Goal: Task Accomplishment & Management: Use online tool/utility

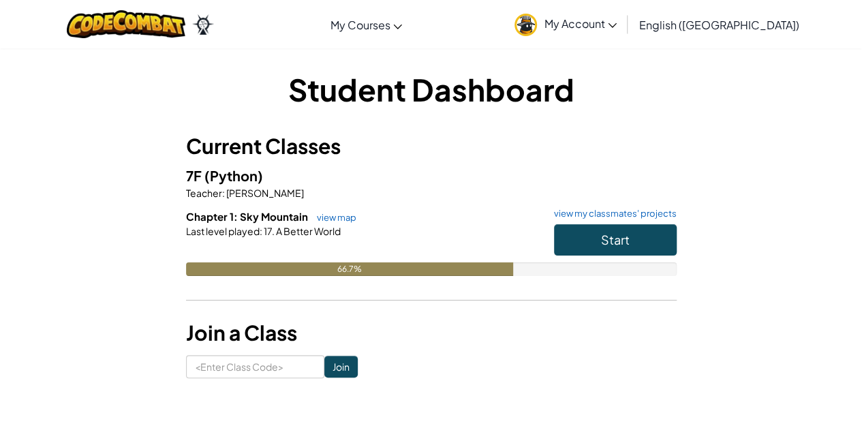
click at [639, 215] on link "view my classmates' projects" at bounding box center [611, 213] width 129 height 9
click at [631, 247] on button "Start" at bounding box center [615, 239] width 123 height 31
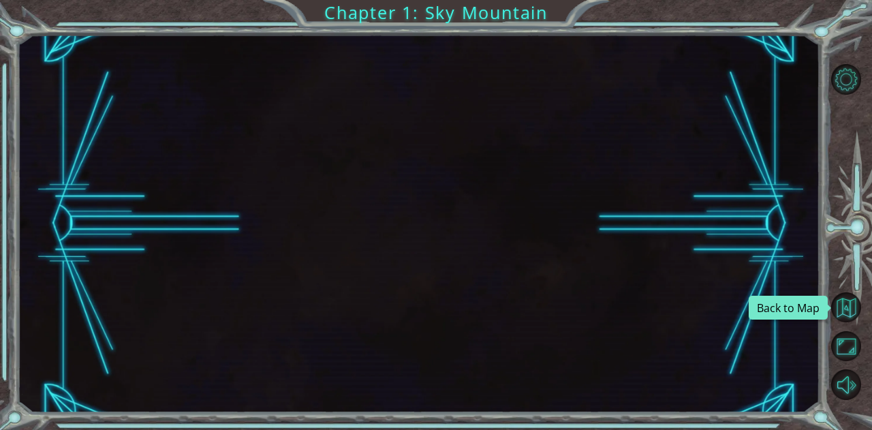
click at [849, 298] on button "Back to Map" at bounding box center [846, 307] width 30 height 30
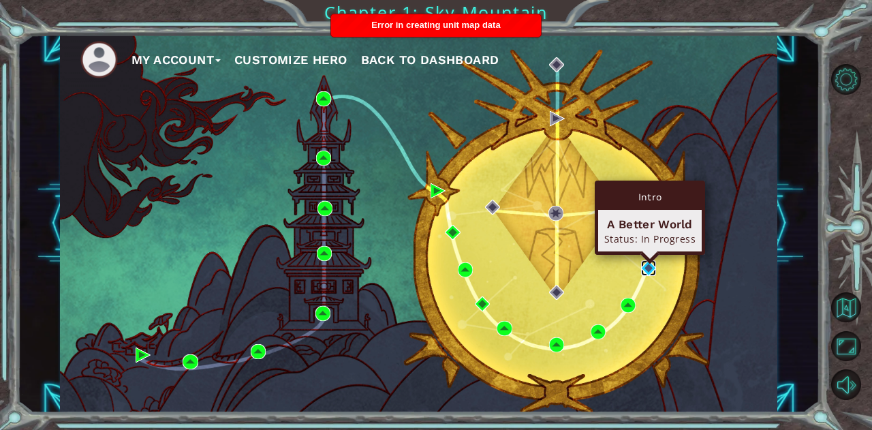
click at [646, 268] on img at bounding box center [648, 267] width 15 height 15
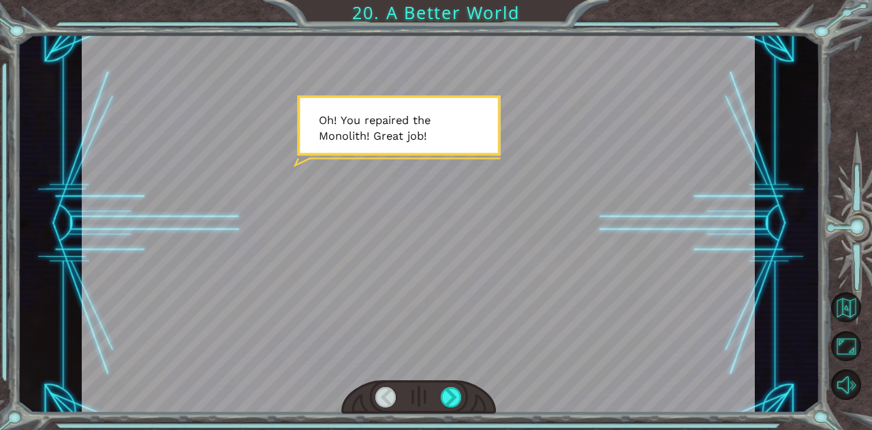
click at [448, 387] on div at bounding box center [451, 397] width 21 height 20
click at [453, 389] on div at bounding box center [451, 397] width 21 height 20
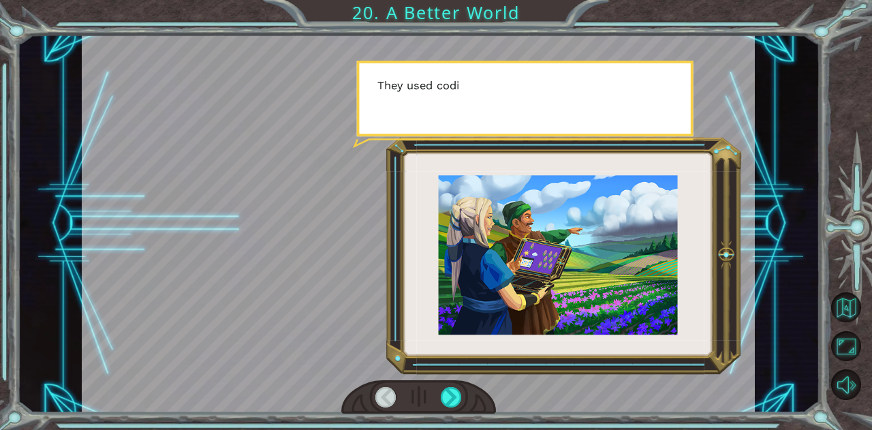
click at [453, 389] on div at bounding box center [451, 397] width 21 height 20
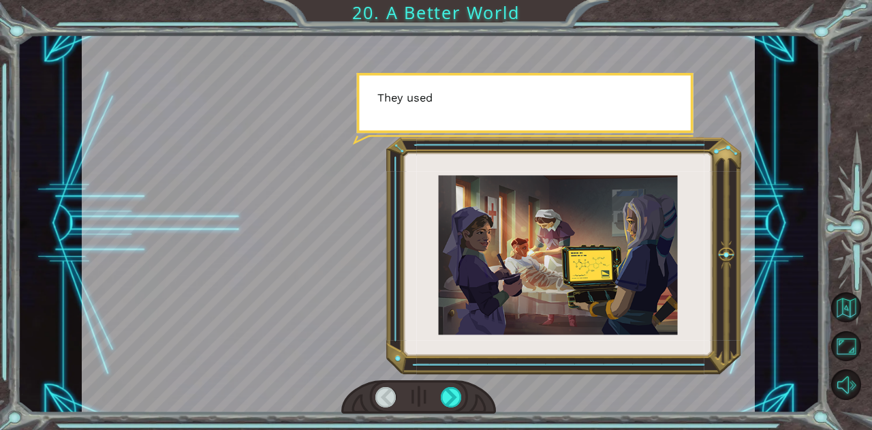
click at [453, 389] on div at bounding box center [451, 397] width 21 height 20
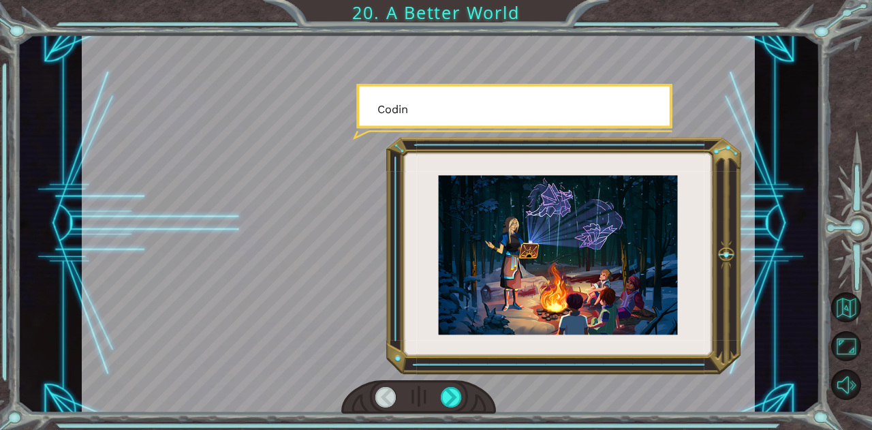
click at [453, 389] on div at bounding box center [451, 397] width 21 height 20
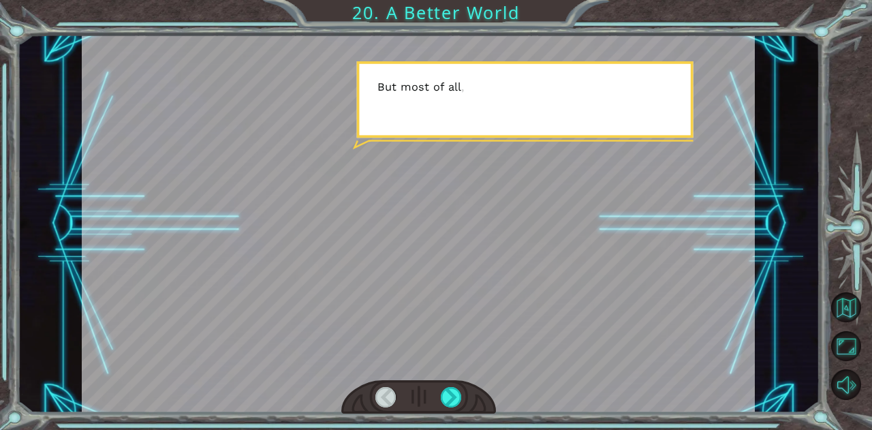
click at [453, 389] on div at bounding box center [451, 397] width 21 height 20
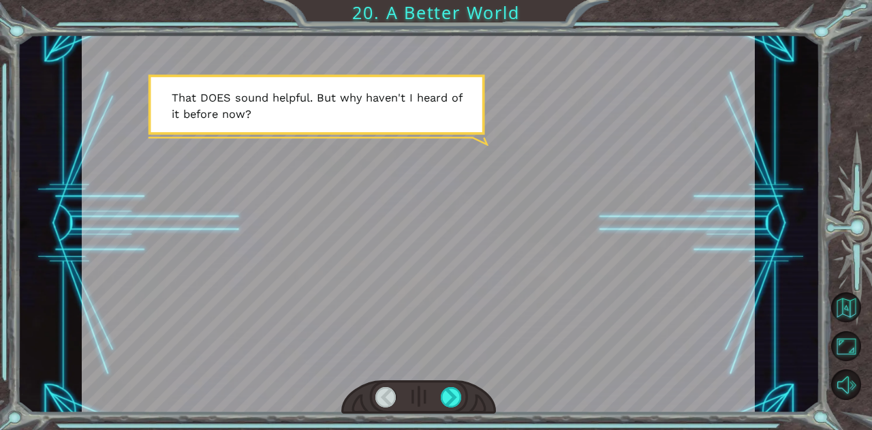
click at [458, 391] on div at bounding box center [451, 397] width 21 height 20
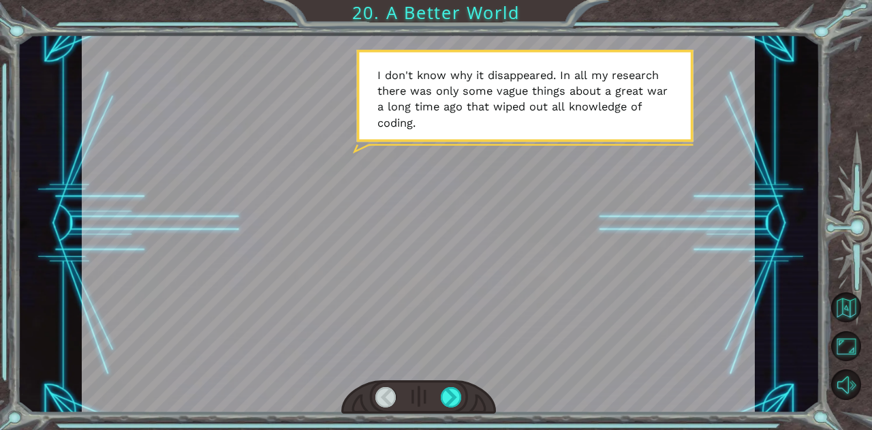
click at [452, 395] on div at bounding box center [451, 397] width 21 height 20
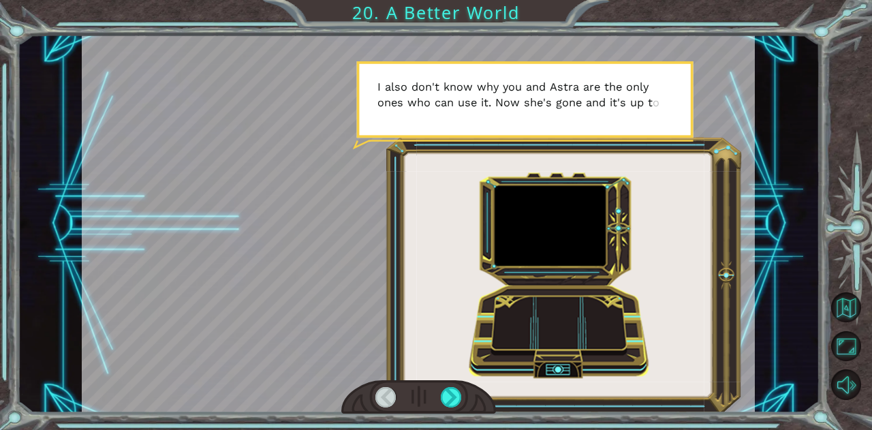
click at [455, 393] on div at bounding box center [451, 397] width 21 height 20
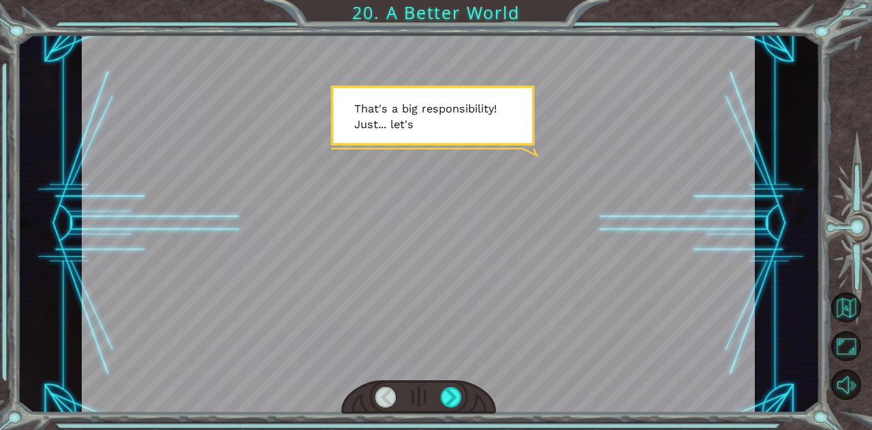
click at [455, 393] on div at bounding box center [451, 397] width 21 height 20
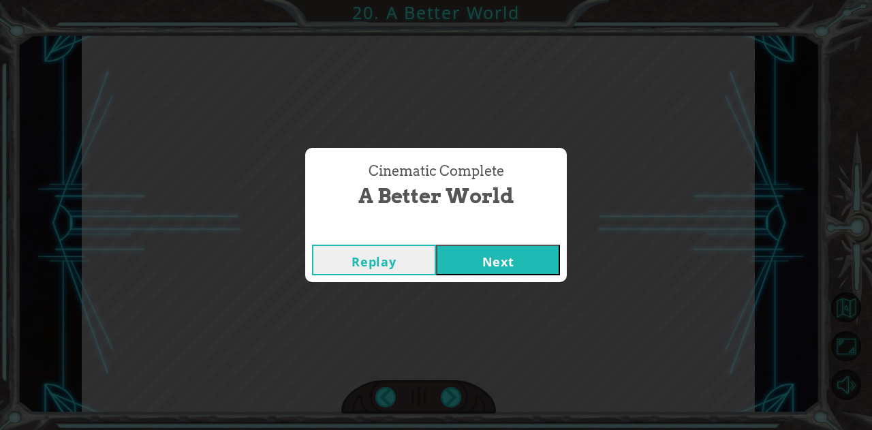
click at [511, 262] on button "Next" at bounding box center [498, 259] width 124 height 31
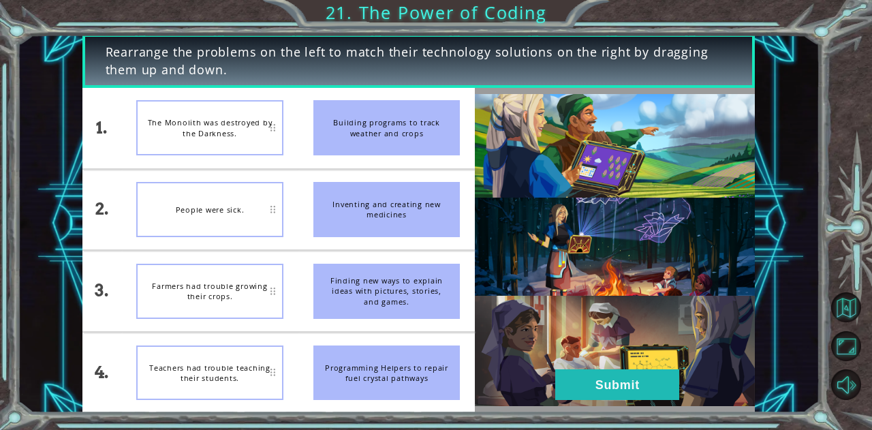
drag, startPoint x: 409, startPoint y: 384, endPoint x: 409, endPoint y: 217, distance: 166.9
click at [409, 217] on ul "Building programs to track weather and crops Inventing and creating new medicin…" at bounding box center [386, 250] width 177 height 325
drag, startPoint x: 389, startPoint y: 371, endPoint x: 316, endPoint y: 215, distance: 172.8
click at [316, 215] on ul "Building programs to track weather and crops Inventing and creating new medicin…" at bounding box center [386, 250] width 177 height 325
click at [657, 383] on button "Submit" at bounding box center [617, 384] width 124 height 31
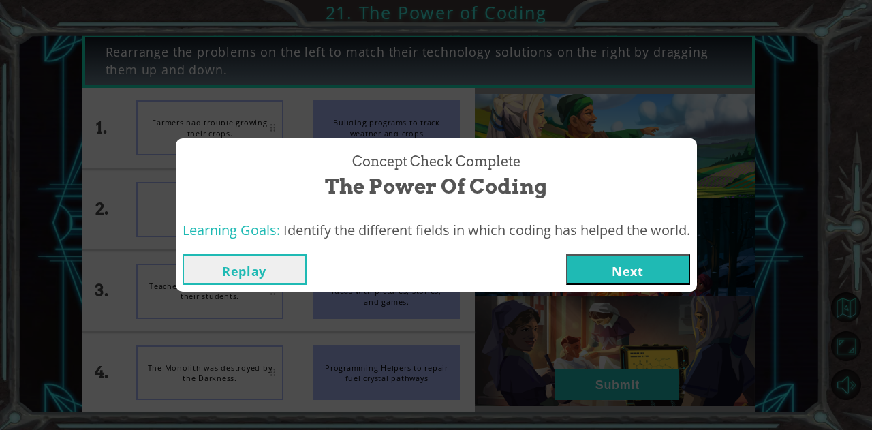
click at [631, 262] on button "Next" at bounding box center [628, 269] width 124 height 31
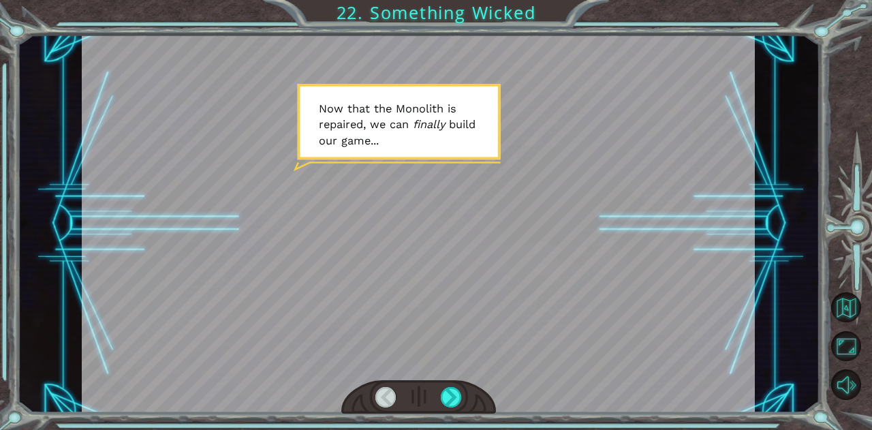
click at [462, 396] on div at bounding box center [418, 397] width 155 height 34
click at [454, 390] on div at bounding box center [451, 397] width 21 height 20
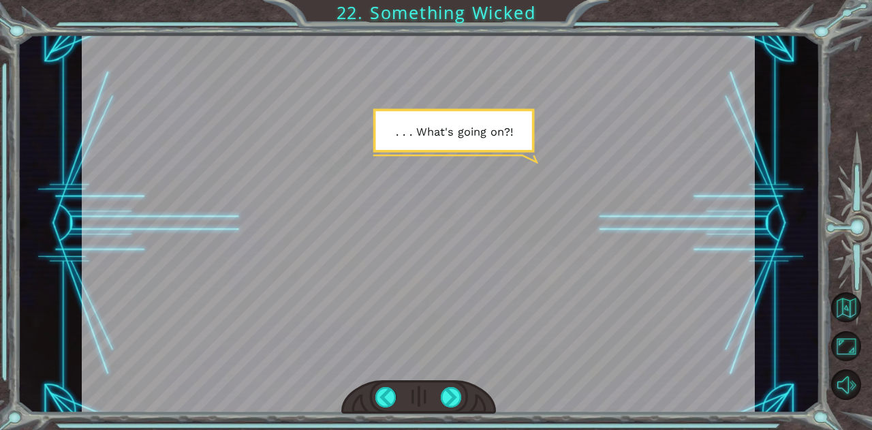
click at [450, 391] on div at bounding box center [451, 397] width 21 height 20
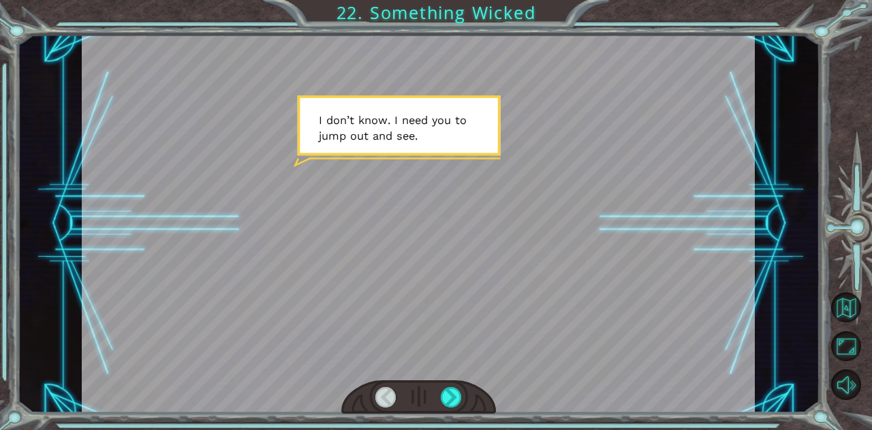
click at [450, 391] on div at bounding box center [451, 397] width 21 height 20
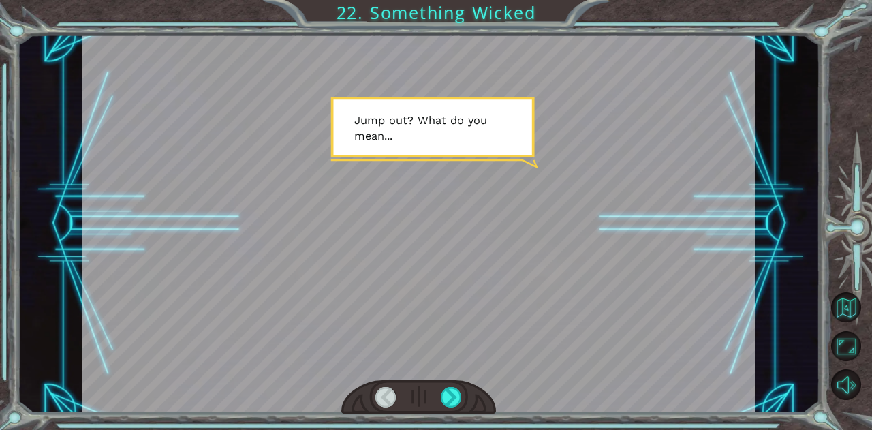
click at [450, 391] on div at bounding box center [451, 397] width 21 height 20
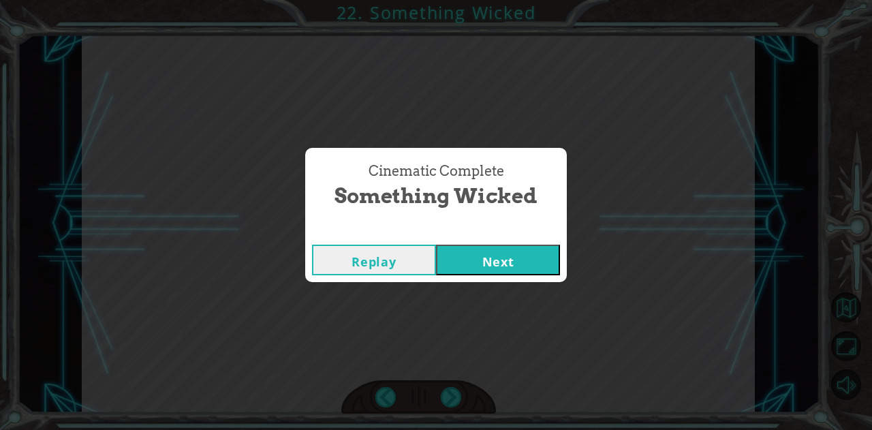
click at [514, 262] on button "Next" at bounding box center [498, 259] width 124 height 31
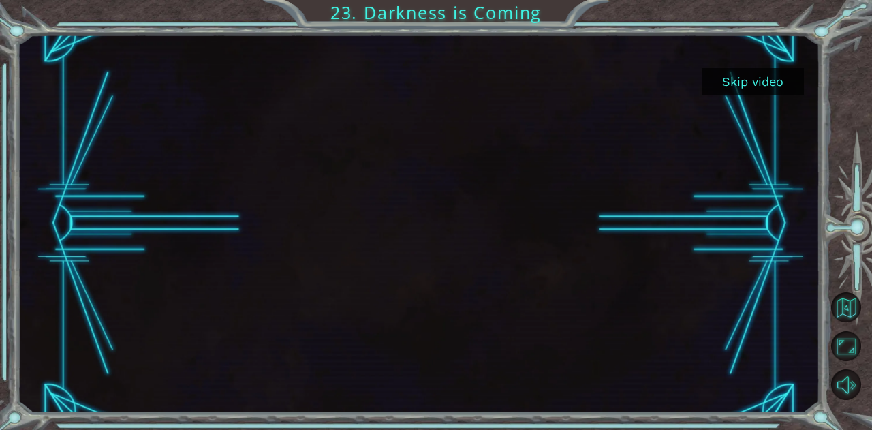
click at [730, 79] on button "Skip video" at bounding box center [752, 81] width 102 height 27
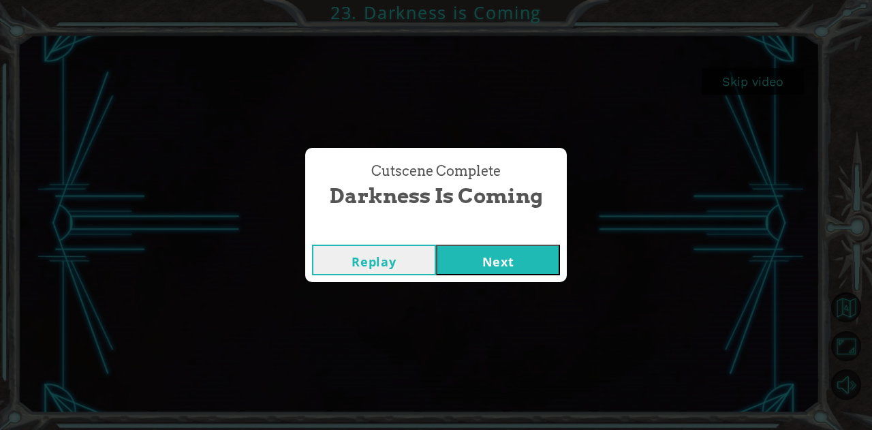
click at [530, 266] on button "Next" at bounding box center [498, 259] width 124 height 31
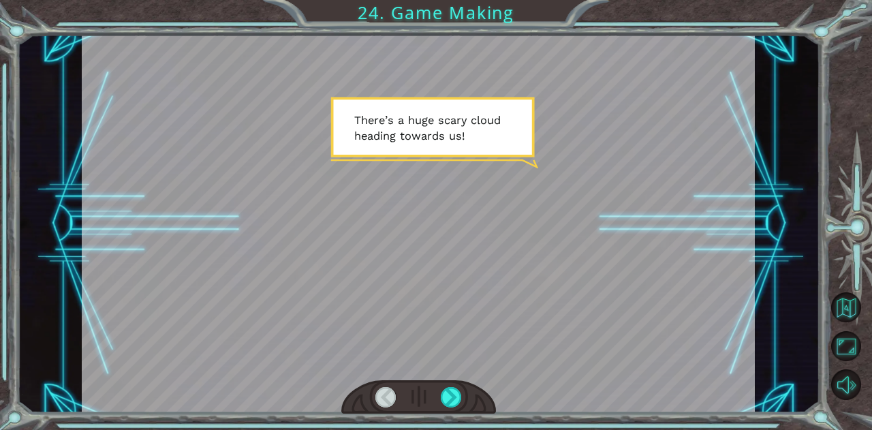
click at [448, 398] on div at bounding box center [451, 397] width 21 height 20
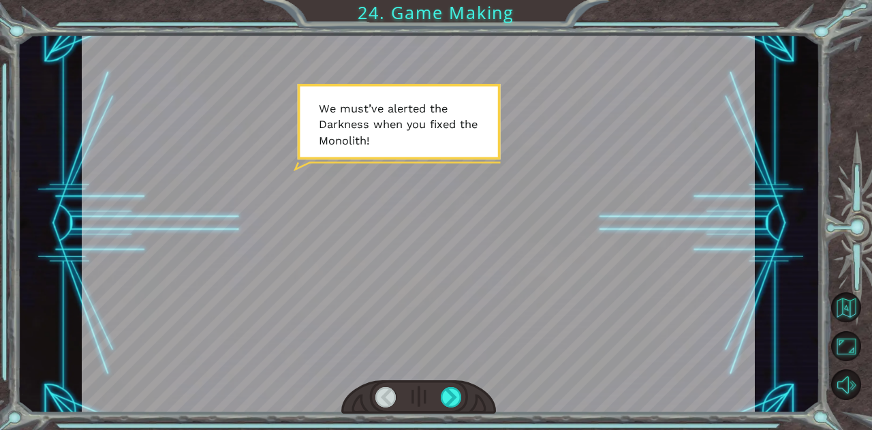
click at [444, 396] on div at bounding box center [451, 397] width 21 height 20
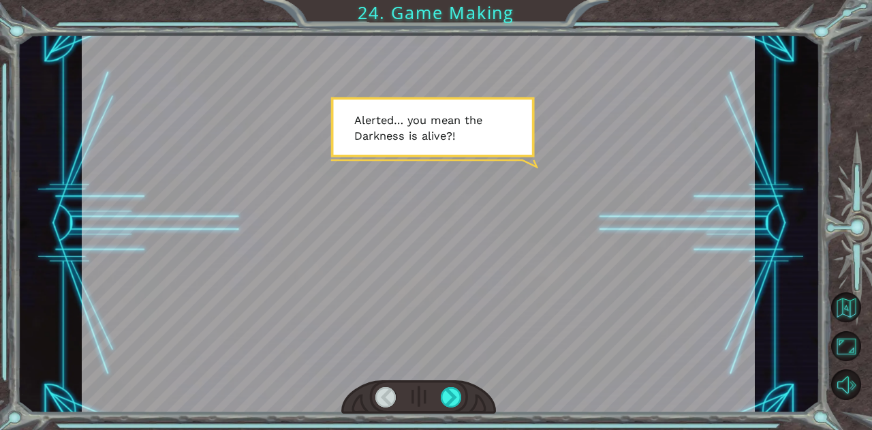
click at [451, 396] on div at bounding box center [451, 397] width 21 height 20
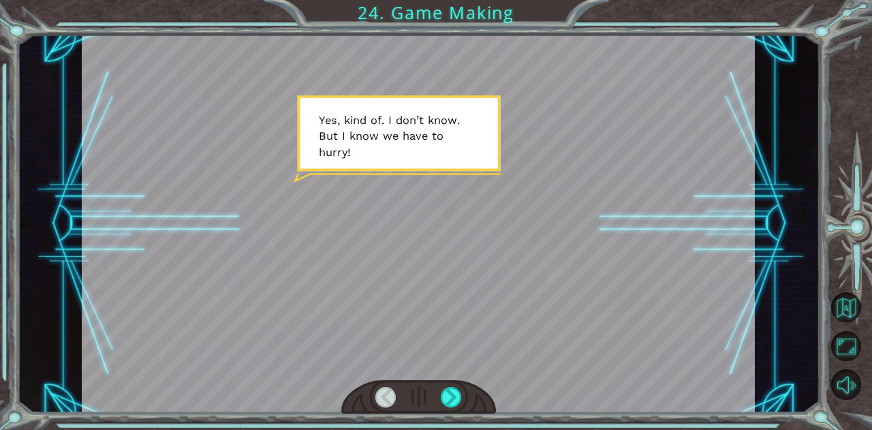
click at [451, 396] on div at bounding box center [451, 397] width 21 height 20
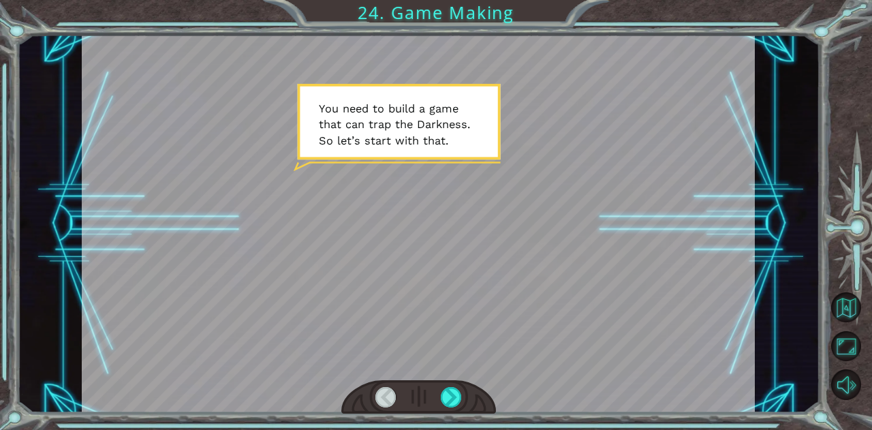
click at [451, 396] on div at bounding box center [451, 397] width 21 height 20
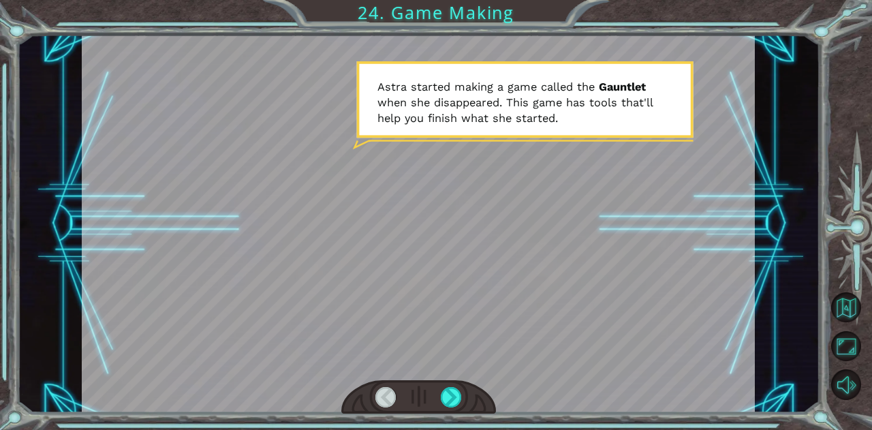
click at [467, 409] on div at bounding box center [418, 397] width 155 height 34
click at [455, 396] on div at bounding box center [451, 397] width 21 height 20
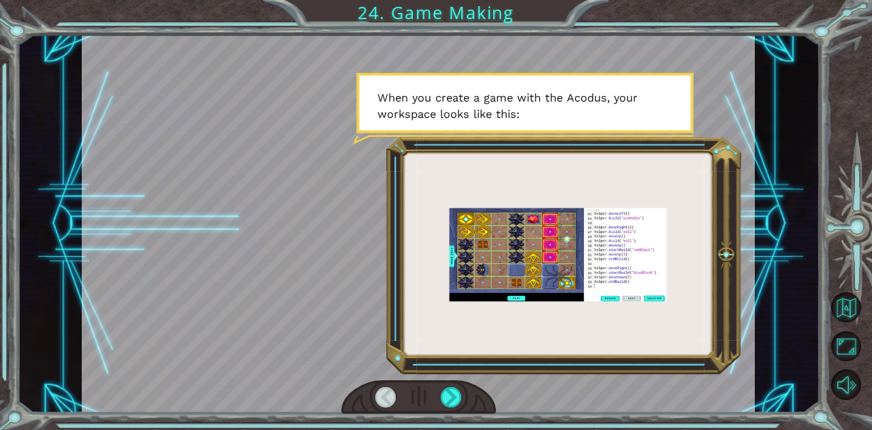
click at [450, 396] on div at bounding box center [451, 397] width 21 height 20
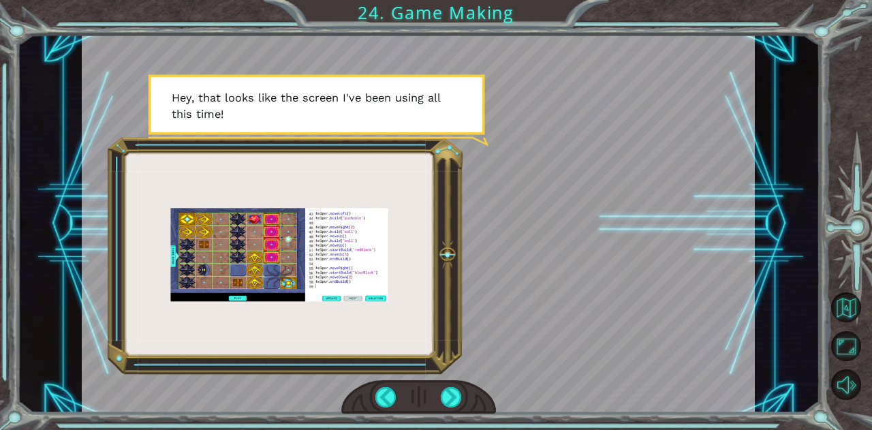
click at [454, 392] on div at bounding box center [451, 397] width 21 height 20
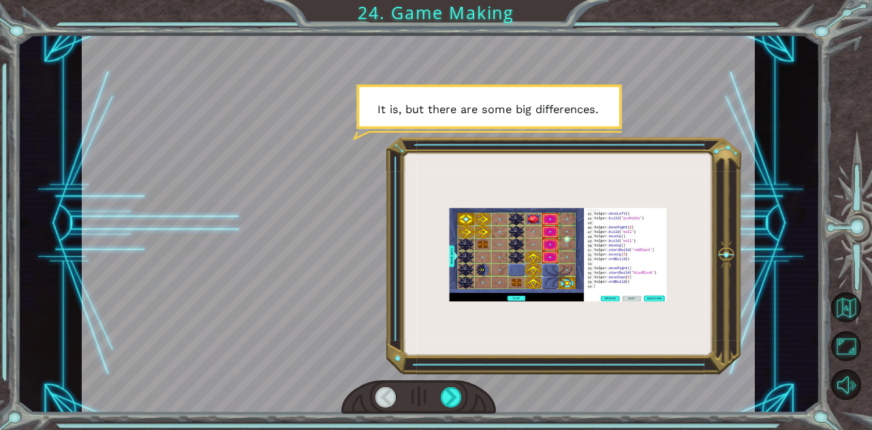
click at [445, 394] on div at bounding box center [451, 397] width 21 height 20
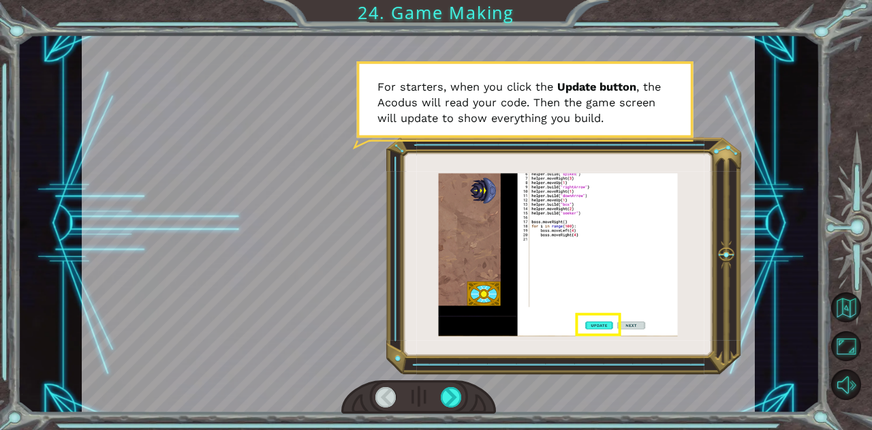
click at [454, 400] on div at bounding box center [451, 397] width 21 height 20
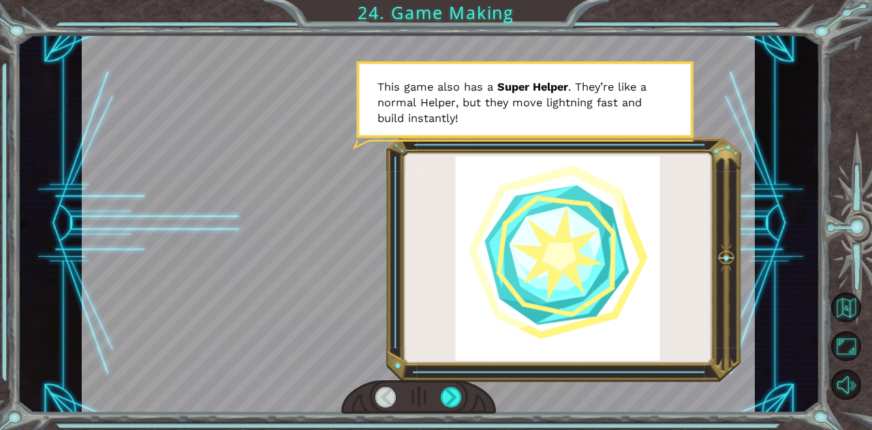
click at [454, 393] on div at bounding box center [451, 397] width 21 height 20
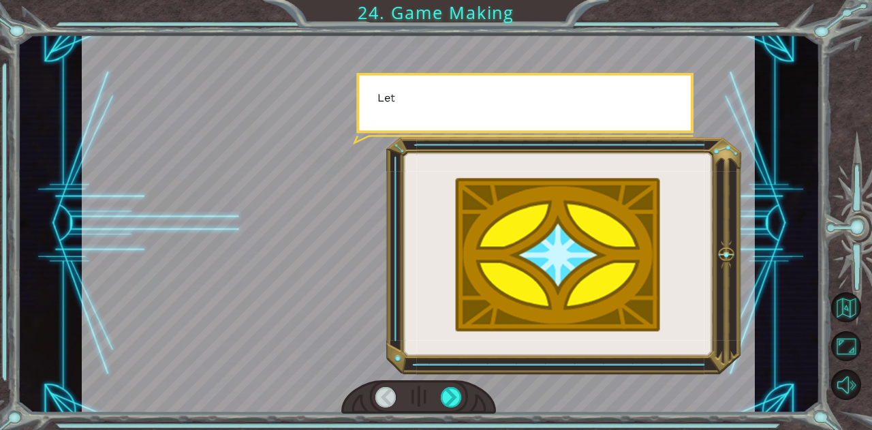
click at [454, 393] on div at bounding box center [451, 397] width 21 height 20
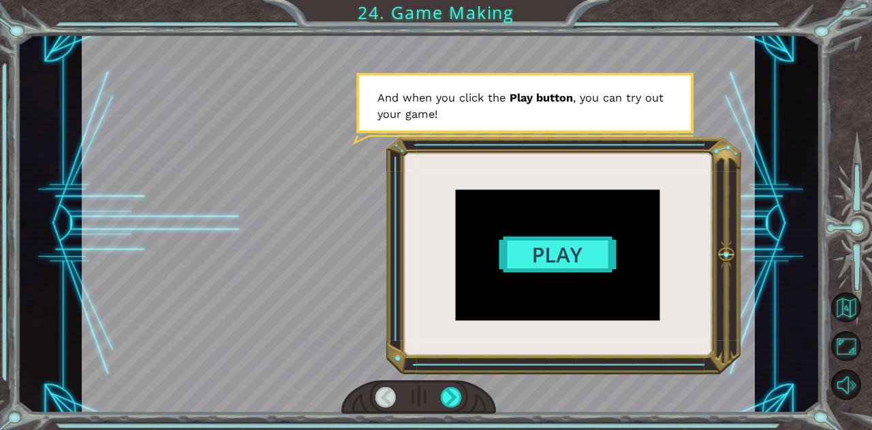
click at [381, 393] on div at bounding box center [385, 397] width 21 height 20
click at [449, 394] on div at bounding box center [451, 397] width 21 height 20
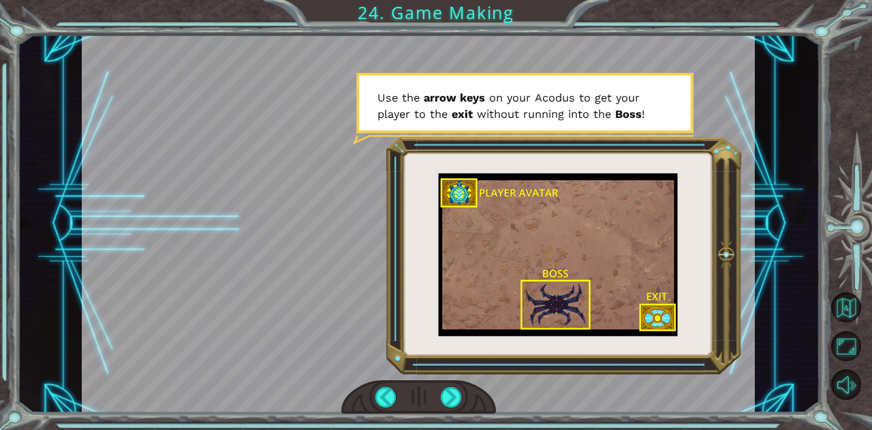
click at [449, 394] on div at bounding box center [451, 397] width 21 height 20
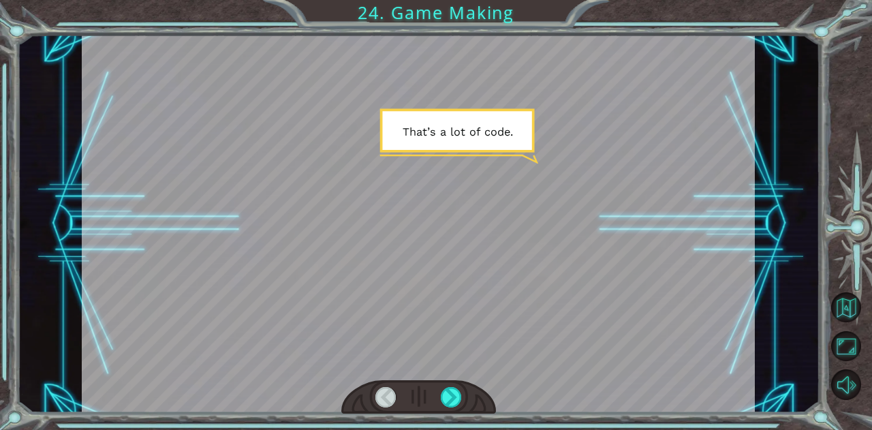
click at [449, 394] on div at bounding box center [451, 397] width 21 height 20
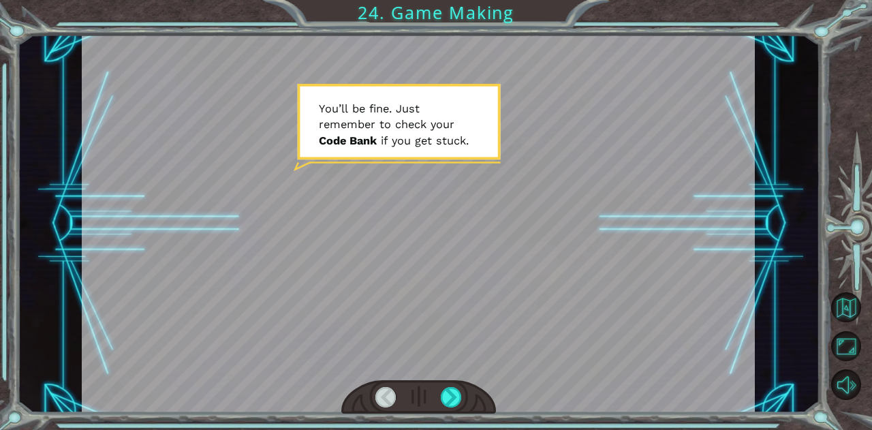
click at [449, 394] on div at bounding box center [451, 397] width 21 height 20
click at [454, 392] on div at bounding box center [451, 397] width 21 height 20
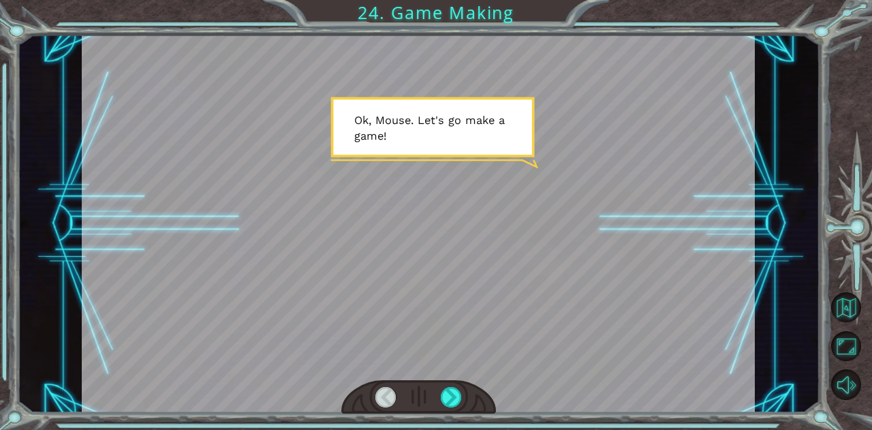
click at [454, 392] on div at bounding box center [451, 397] width 21 height 20
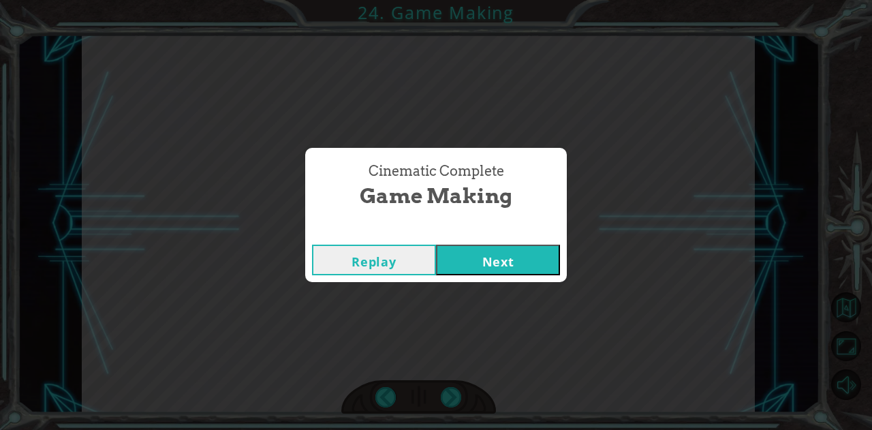
click at [518, 256] on button "Next" at bounding box center [498, 259] width 124 height 31
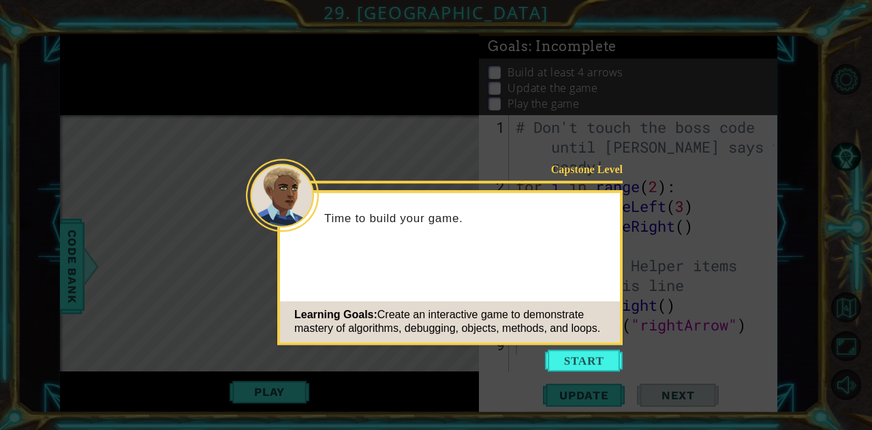
click at [593, 358] on button "Start" at bounding box center [584, 360] width 78 height 22
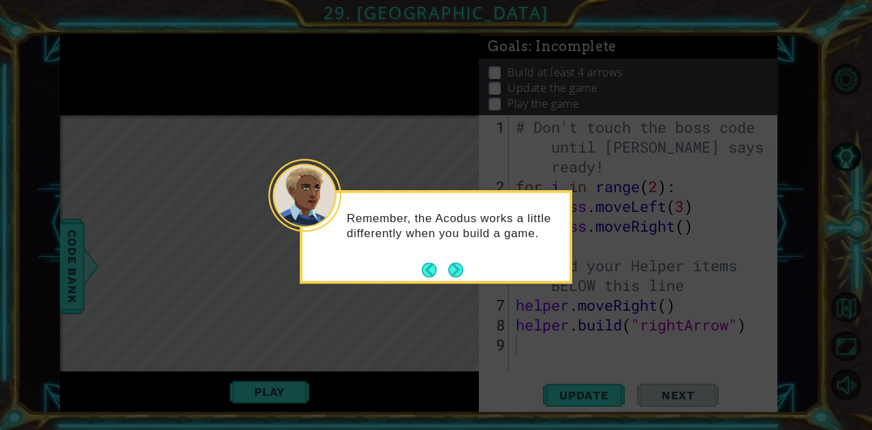
click at [458, 268] on button "Next" at bounding box center [456, 270] width 22 height 22
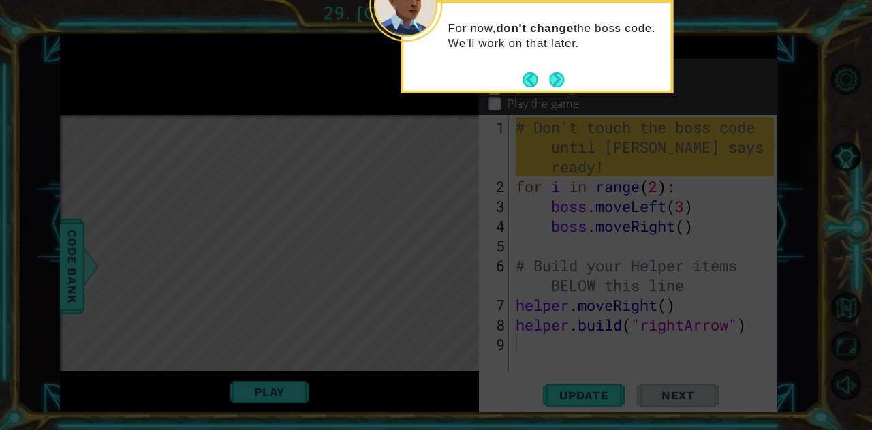
click at [560, 74] on button "Next" at bounding box center [557, 80] width 16 height 16
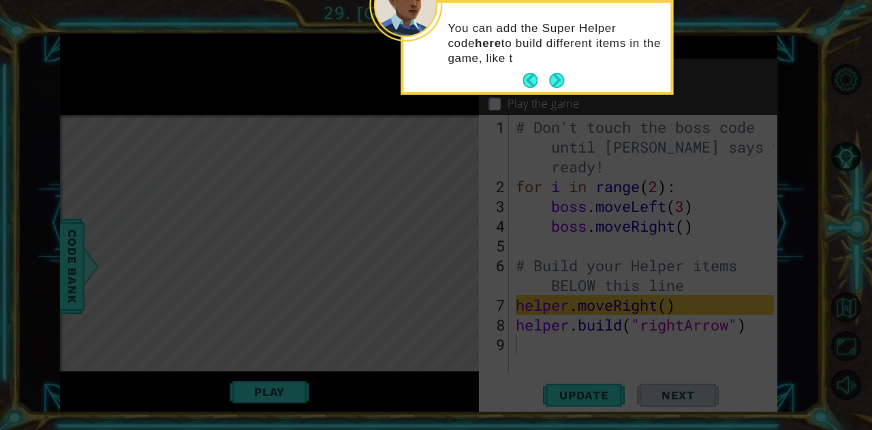
click at [557, 78] on button "Next" at bounding box center [556, 80] width 25 height 25
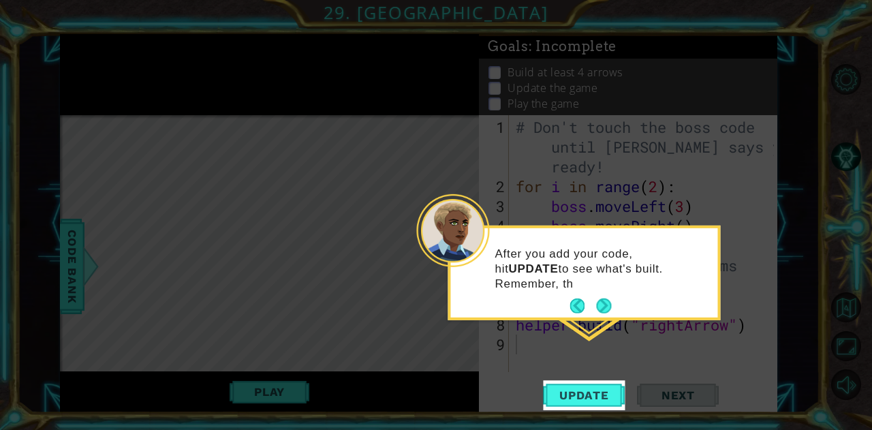
click at [606, 298] on button "Next" at bounding box center [604, 306] width 16 height 16
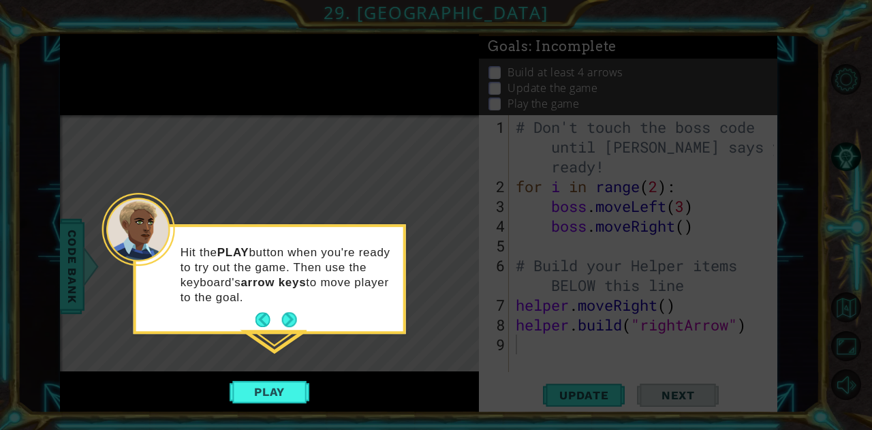
click at [287, 317] on button "Next" at bounding box center [289, 320] width 20 height 20
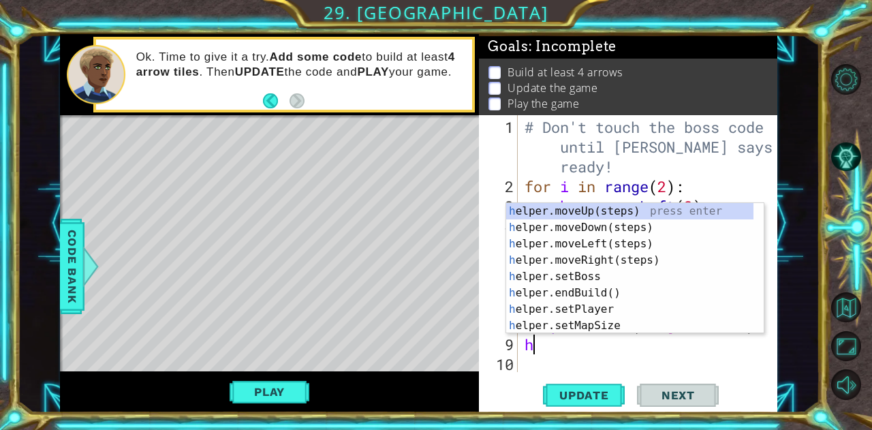
type textarea "he"
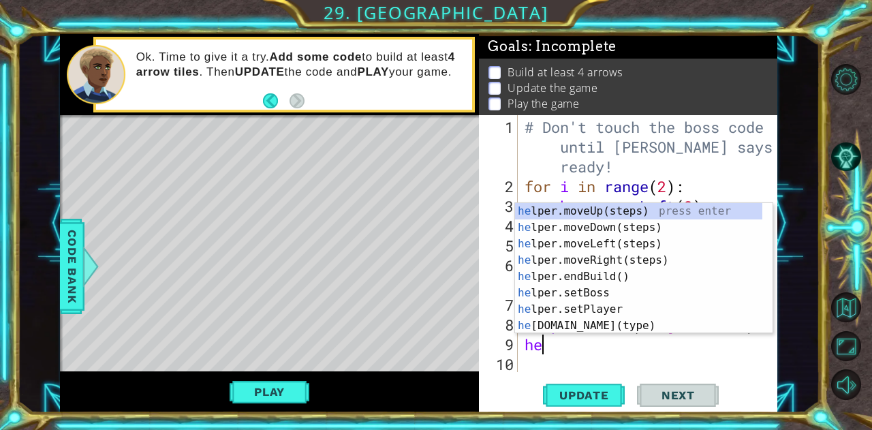
scroll to position [0, 4]
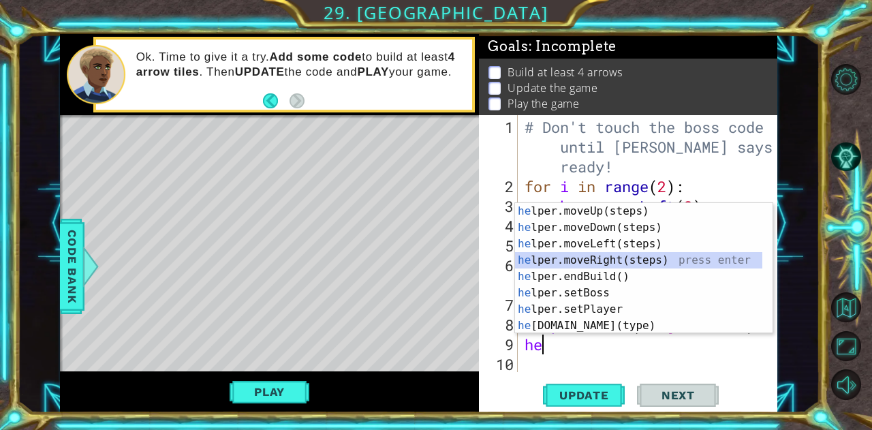
click at [556, 262] on div "he lper.moveUp(steps) press enter he lper.moveDown(steps) press enter he lper.m…" at bounding box center [639, 284] width 248 height 163
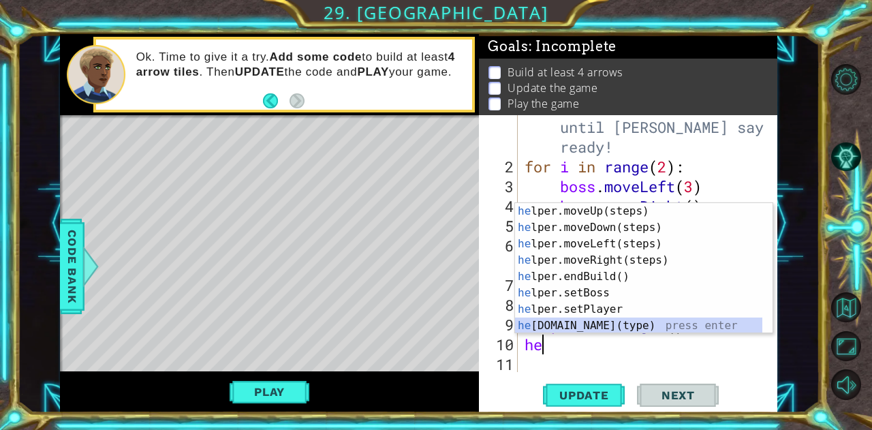
click at [588, 325] on div "he lper.moveUp(steps) press enter he lper.moveDown(steps) press enter he lper.m…" at bounding box center [639, 284] width 248 height 163
type textarea "[DOMAIN_NAME]("wall")"
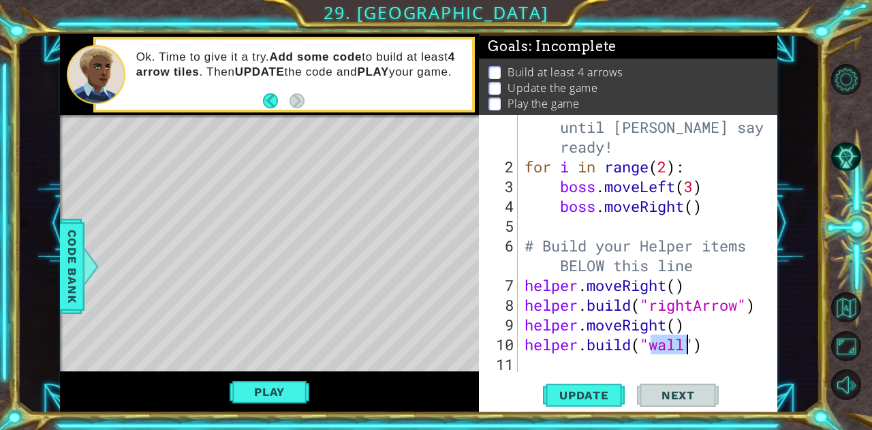
click at [528, 367] on div "# Don't touch the boss code until [PERSON_NAME] says you're ready! for i in ran…" at bounding box center [646, 265] width 249 height 336
type textarea "h"
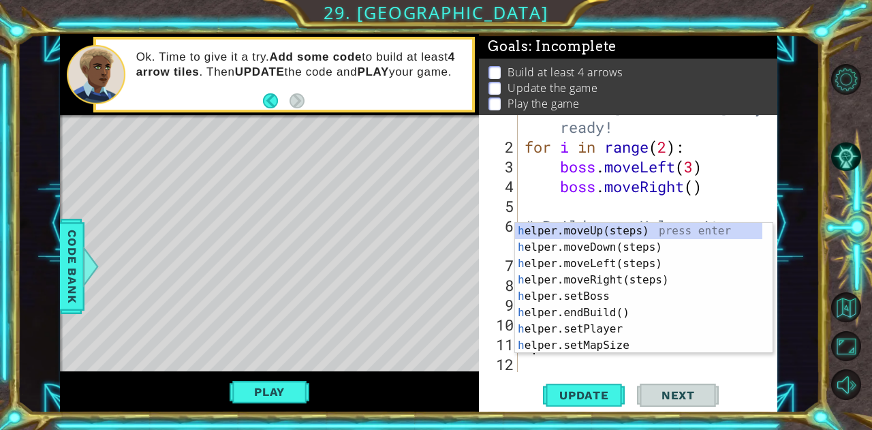
scroll to position [40, 0]
click at [598, 277] on div "h elper.moveUp(steps) press enter h elper.moveDown(steps) press enter h elper.m…" at bounding box center [639, 304] width 248 height 163
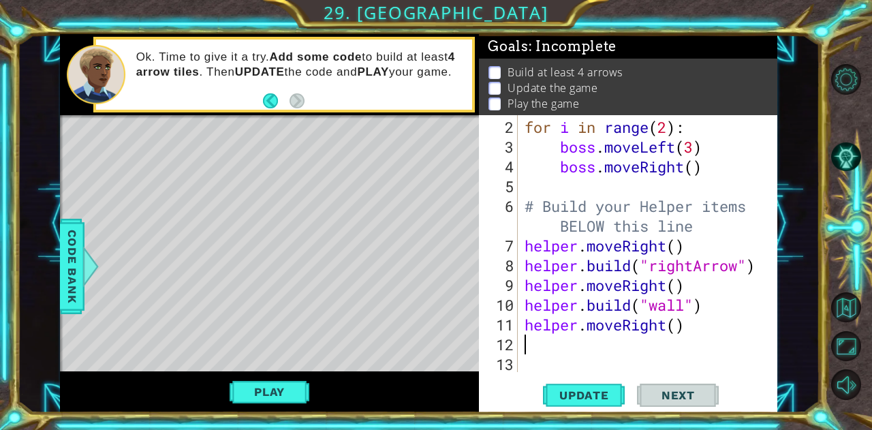
scroll to position [59, 0]
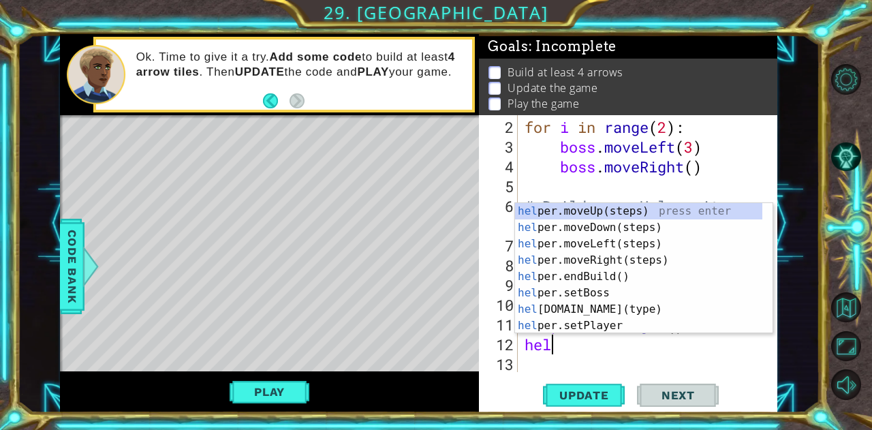
type textarea "help"
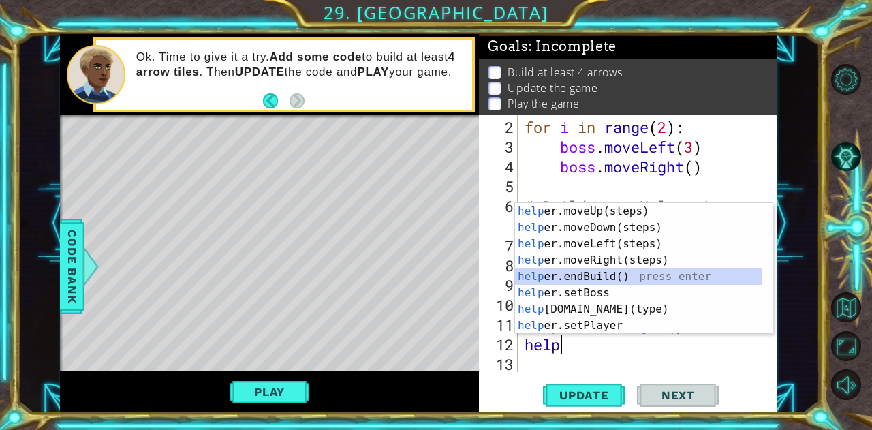
click at [598, 273] on div "help er.moveUp(steps) press enter help er.moveDown(steps) press enter help er.m…" at bounding box center [639, 284] width 248 height 163
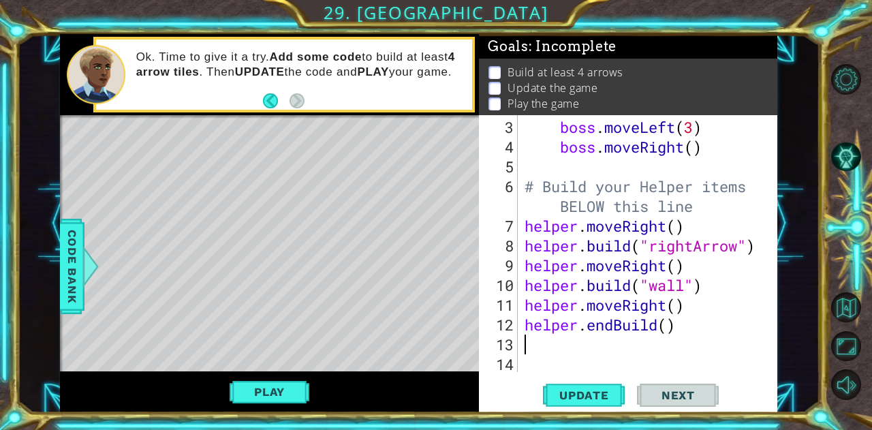
click at [686, 319] on div "boss . moveLeft ( 3 ) boss . moveRight ( ) # Build your Helper items BELOW this…" at bounding box center [646, 265] width 249 height 296
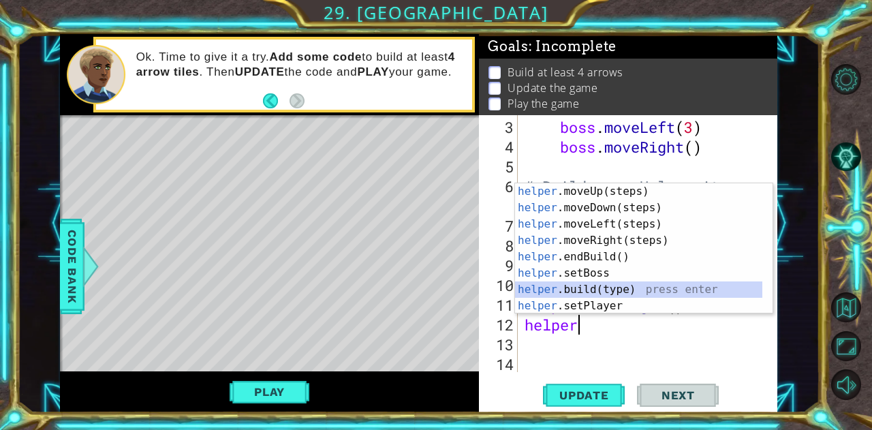
click at [590, 288] on div "helper .moveUp(steps) press enter helper .moveDown(steps) press enter helper .m…" at bounding box center [639, 264] width 248 height 163
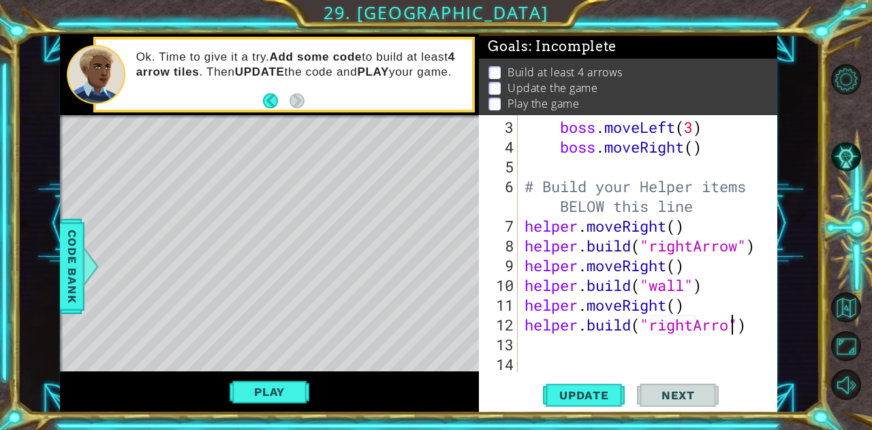
scroll to position [0, 59]
click at [682, 285] on div "boss . moveLeft ( 3 ) boss . moveRight ( ) # Build your Helper items BELOW this…" at bounding box center [646, 265] width 249 height 296
type textarea "[DOMAIN_NAME]("rightArrow")"
drag, startPoint x: 751, startPoint y: 323, endPoint x: 725, endPoint y: 321, distance: 26.0
click at [725, 321] on div "boss . moveLeft ( 3 ) boss . moveRight ( ) # Build your Helper items BELOW this…" at bounding box center [646, 265] width 249 height 296
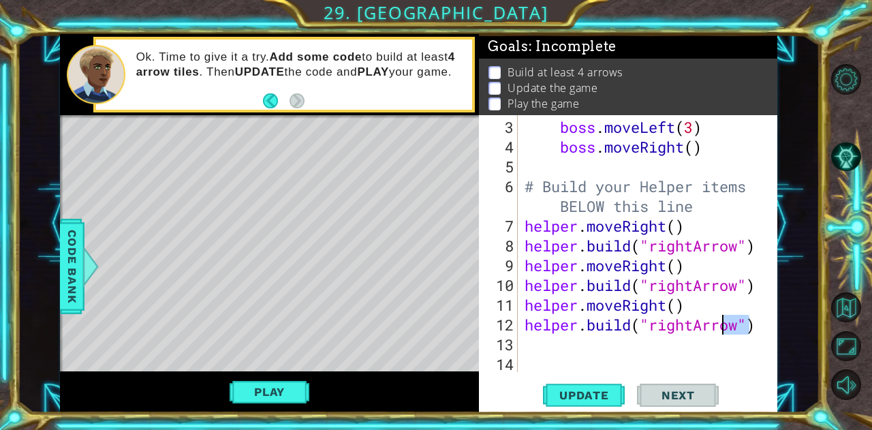
click at [741, 360] on div "boss . moveLeft ( 3 ) boss . moveRight ( ) # Build your Helper items BELOW this…" at bounding box center [646, 265] width 249 height 296
click at [532, 344] on div "boss . moveLeft ( 3 ) boss . moveRight ( ) # Build your Helper items BELOW this…" at bounding box center [646, 265] width 249 height 296
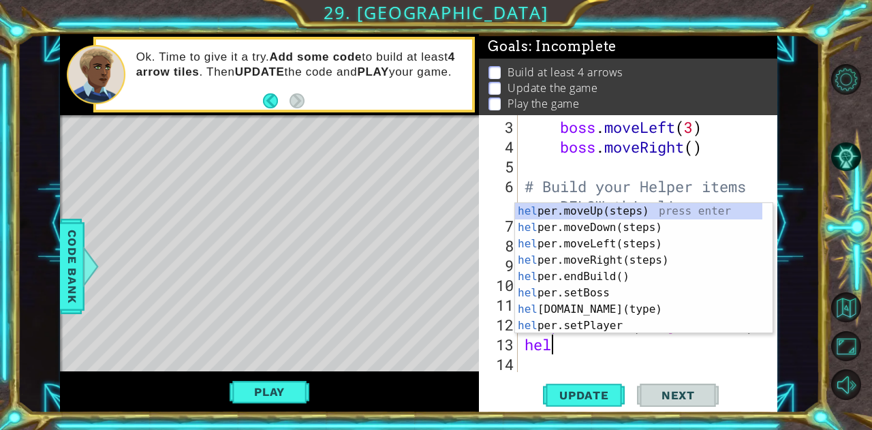
type textarea "help"
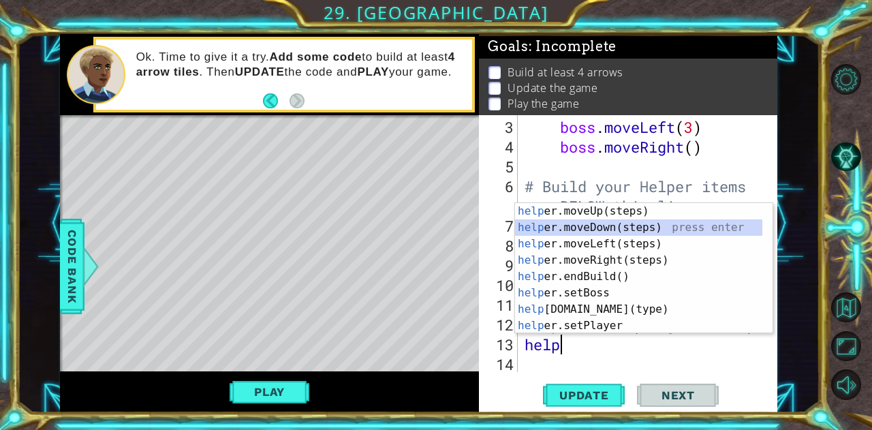
click at [583, 227] on div "help er.moveUp(steps) press enter help er.moveDown(steps) press enter help er.m…" at bounding box center [639, 284] width 248 height 163
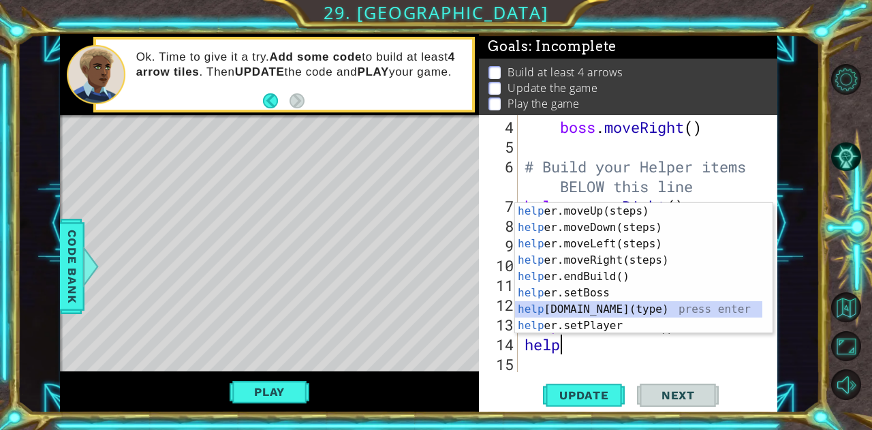
click at [588, 307] on div "help er.moveUp(steps) press enter help er.moveDown(steps) press enter help er.m…" at bounding box center [639, 284] width 248 height 163
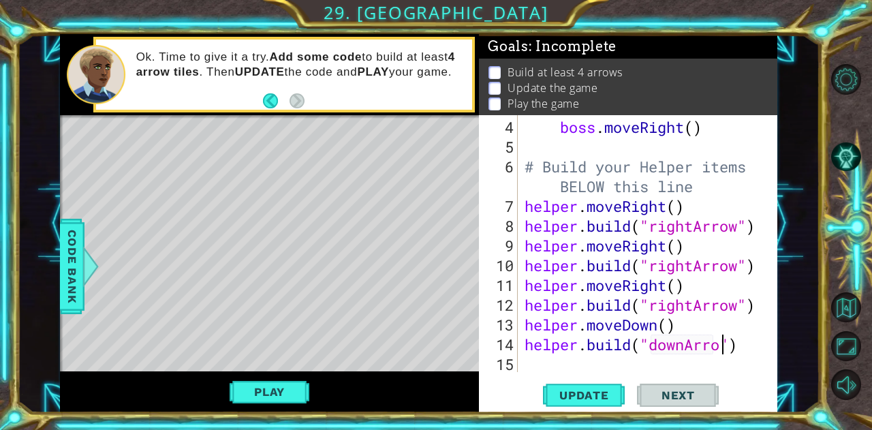
type textarea "[DOMAIN_NAME]("downArrow")"
click at [528, 362] on div "boss . moveRight ( ) # Build your Helper items BELOW this line helper . moveRig…" at bounding box center [646, 265] width 249 height 296
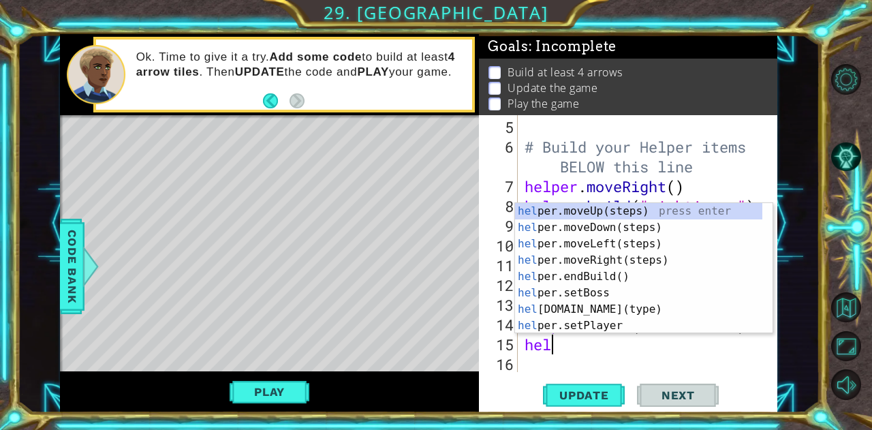
type textarea "help"
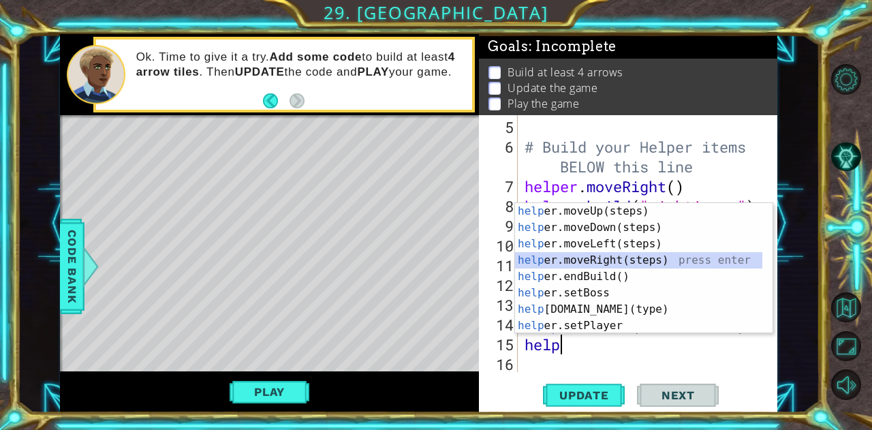
click at [612, 257] on div "help er.moveUp(steps) press enter help er.moveDown(steps) press enter help er.m…" at bounding box center [639, 284] width 248 height 163
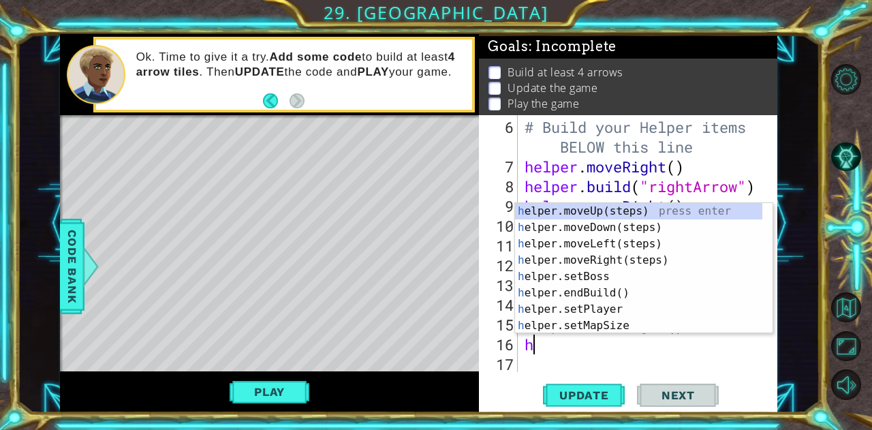
scroll to position [0, 4]
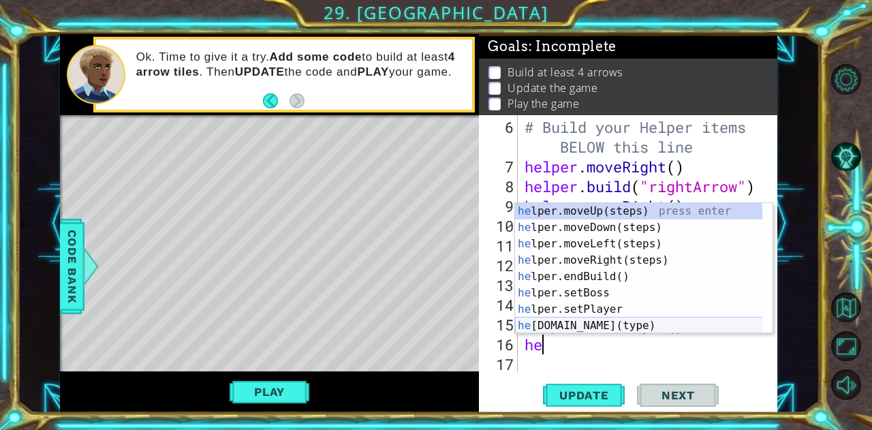
click at [601, 323] on div "he lper.moveUp(steps) press enter he lper.moveDown(steps) press enter he lper.m…" at bounding box center [639, 284] width 248 height 163
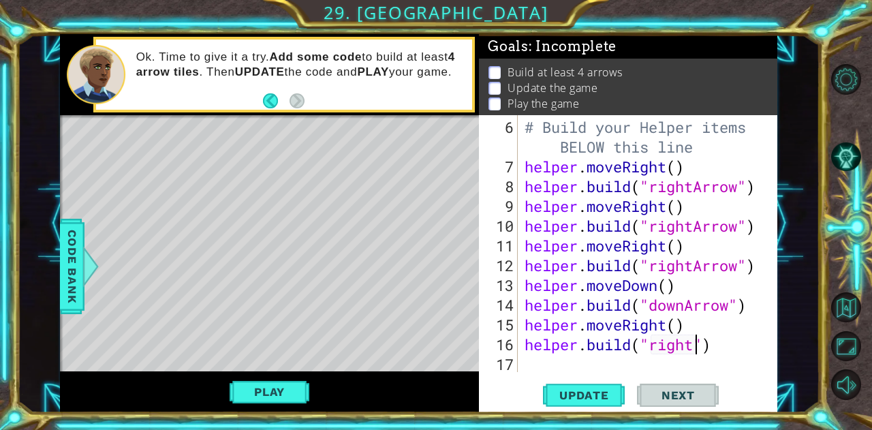
scroll to position [0, 46]
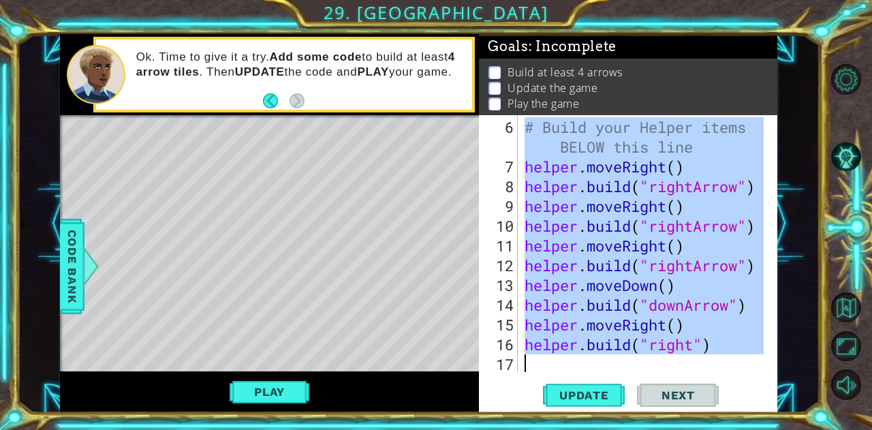
click at [668, 345] on div "# Build your Helper items BELOW this line helper . moveRight ( ) helper . build…" at bounding box center [643, 243] width 242 height 257
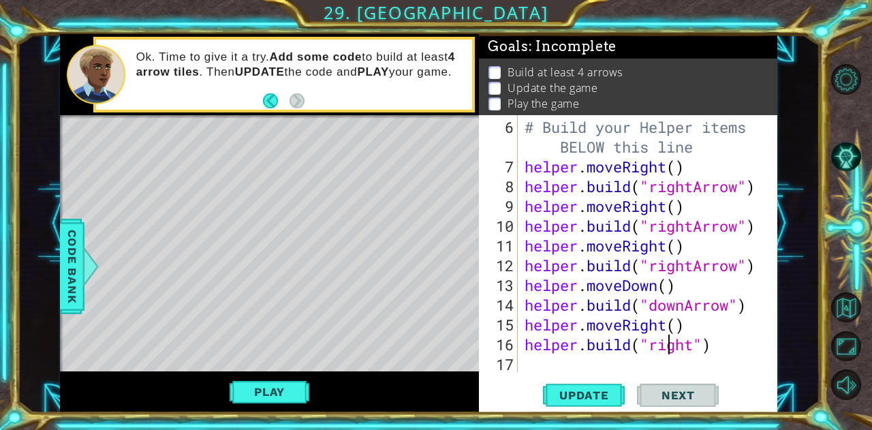
click at [700, 345] on div "# Build your Helper items BELOW this line helper . moveRight ( ) helper . build…" at bounding box center [646, 275] width 249 height 316
click at [697, 345] on div "# Build your Helper items BELOW this line helper . moveRight ( ) helper . build…" at bounding box center [646, 275] width 249 height 316
type textarea "[DOMAIN_NAME]("rightArrow")"
click at [584, 399] on span "Update" at bounding box center [584, 395] width 77 height 14
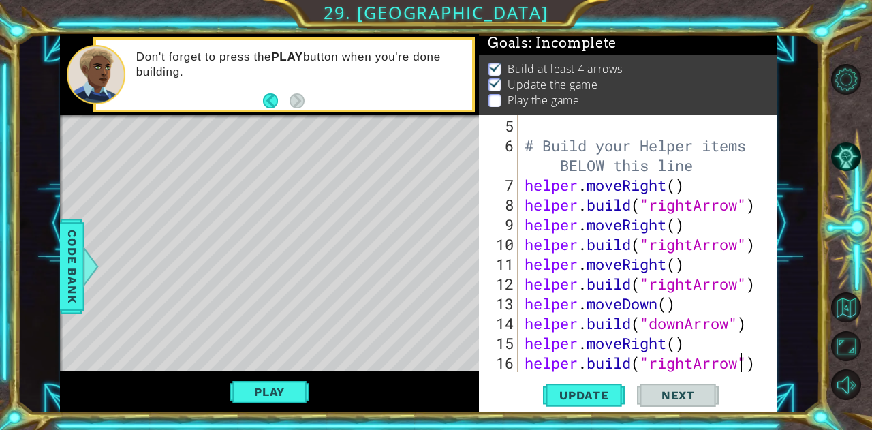
scroll to position [138, 0]
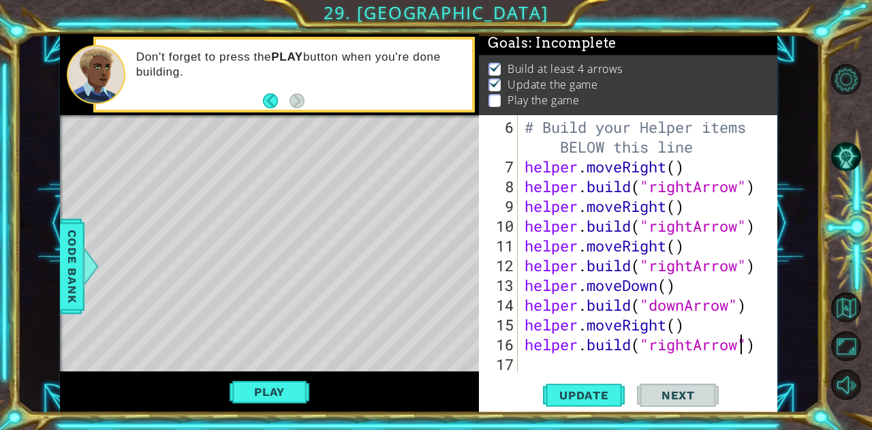
click at [758, 343] on div "# Build your Helper items BELOW this line helper . moveRight ( ) helper . build…" at bounding box center [646, 275] width 249 height 316
click at [533, 368] on div "# Build your Helper items BELOW this line helper . moveRight ( ) helper . build…" at bounding box center [646, 275] width 249 height 316
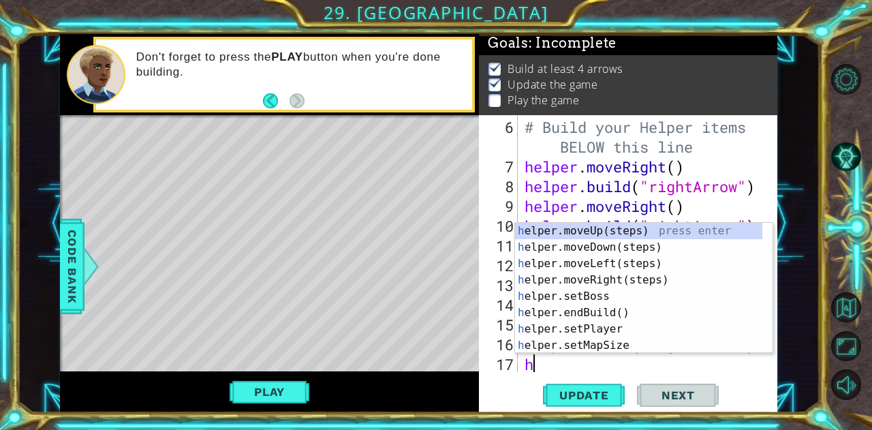
scroll to position [158, 0]
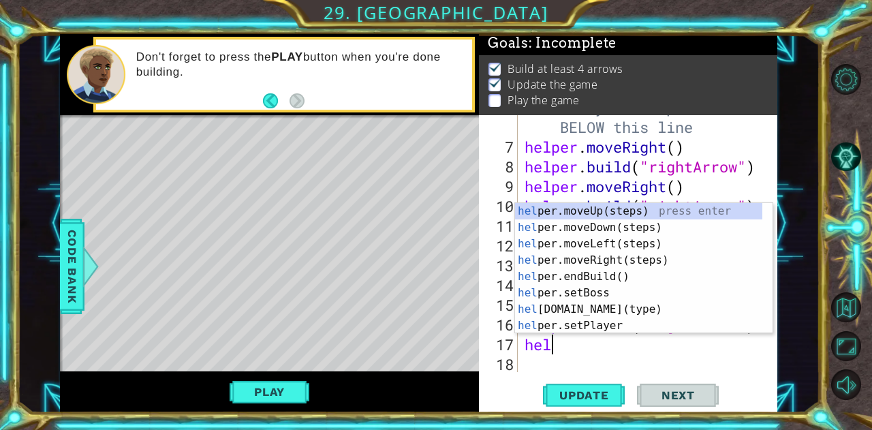
type textarea "help"
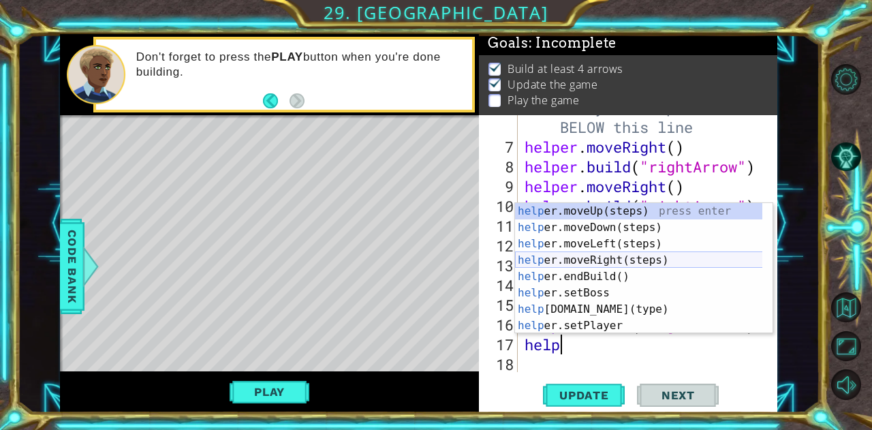
click at [597, 260] on div "help er.moveUp(steps) press enter help er.moveDown(steps) press enter help er.m…" at bounding box center [639, 284] width 248 height 163
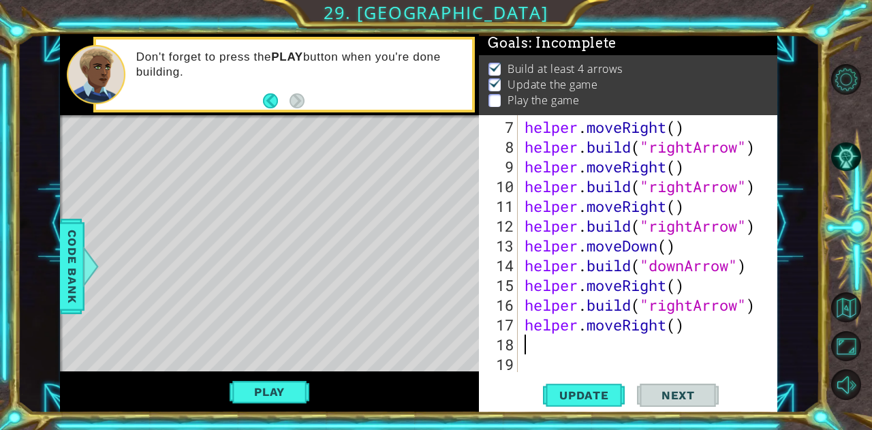
scroll to position [177, 0]
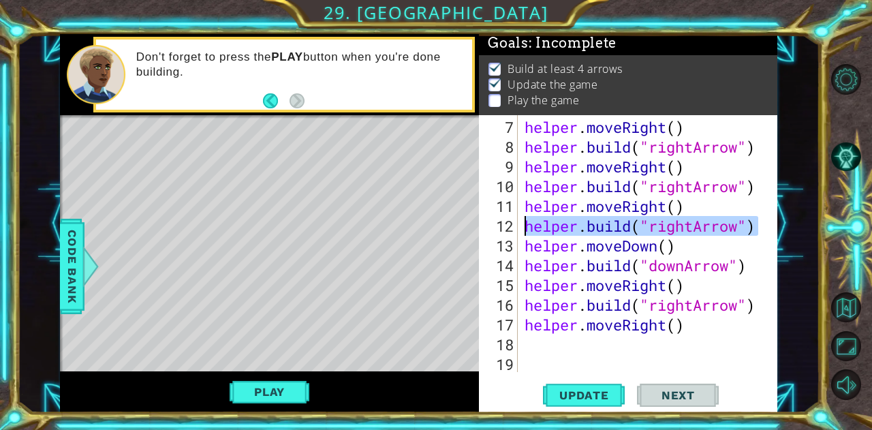
drag, startPoint x: 759, startPoint y: 224, endPoint x: 524, endPoint y: 232, distance: 235.8
click at [524, 232] on div "helper . moveRight ( ) helper . build ( "rightArrow" ) helper . moveRight ( ) h…" at bounding box center [646, 265] width 249 height 296
type textarea "[DOMAIN_NAME]("rightArrow")"
click at [659, 227] on div "helper . moveRight ( ) helper . build ( "rightArrow" ) helper . moveRight ( ) h…" at bounding box center [643, 243] width 242 height 257
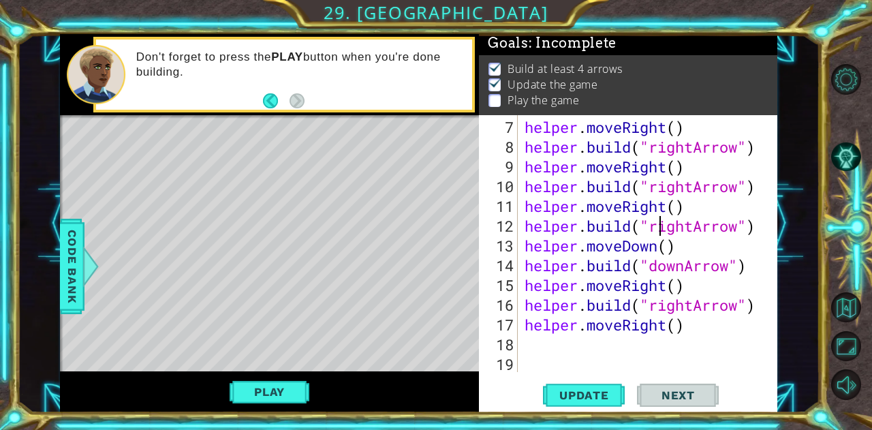
click at [521, 340] on div "[DOMAIN_NAME]("rightArrow") 7 8 9 10 11 12 13 14 15 16 17 18 19 helper . moveRi…" at bounding box center [626, 243] width 295 height 257
click at [530, 345] on div "helper . moveRight ( ) helper . build ( "rightArrow" ) helper . moveRight ( ) h…" at bounding box center [646, 265] width 249 height 296
paste textarea "[DOMAIN_NAME]("rightArrow")"
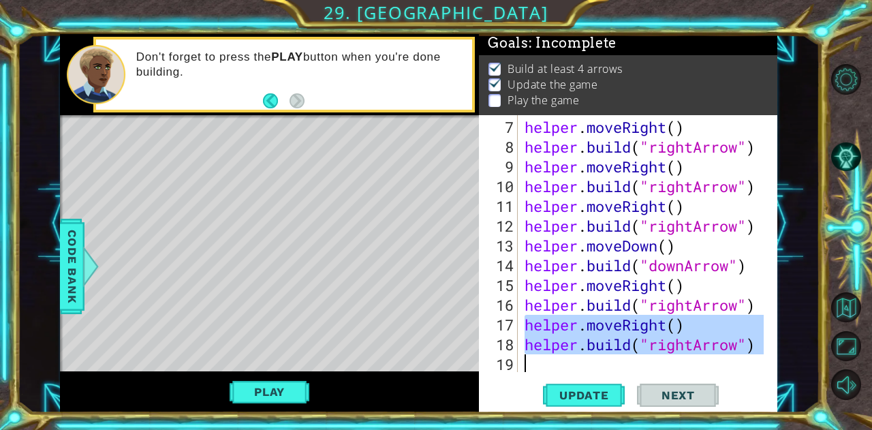
drag, startPoint x: 523, startPoint y: 325, endPoint x: 575, endPoint y: 363, distance: 64.3
click at [575, 363] on div "helper . moveRight ( ) helper . build ( "rightArrow" ) helper . moveRight ( ) h…" at bounding box center [646, 265] width 249 height 296
click at [594, 328] on div "helper . moveRight ( ) helper . build ( "rightArrow" ) helper . moveRight ( ) h…" at bounding box center [643, 243] width 242 height 257
type textarea "helper.moveRight()"
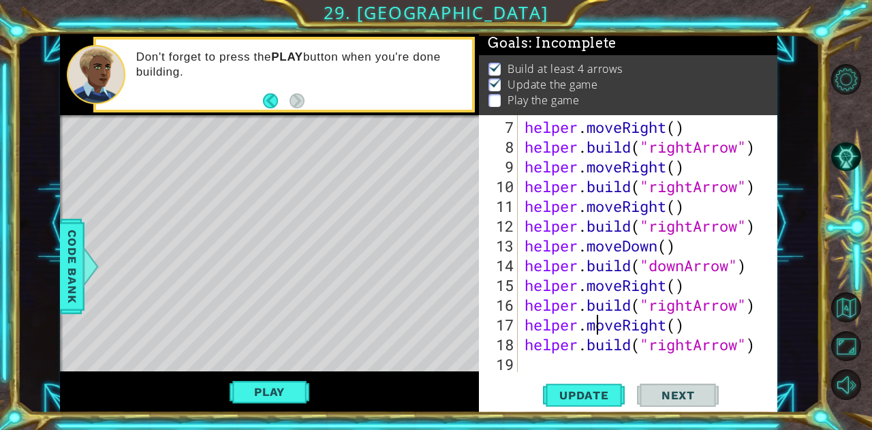
click at [524, 365] on div "helper . moveRight ( ) helper . build ( "rightArrow" ) helper . moveRight ( ) h…" at bounding box center [646, 265] width 249 height 296
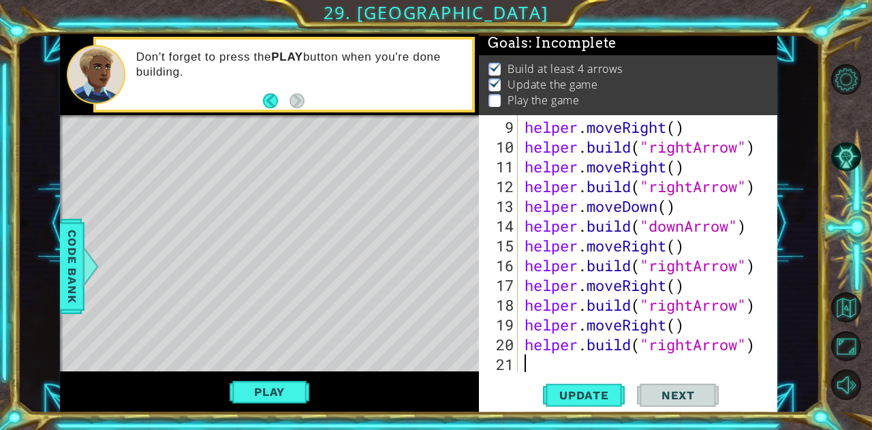
click at [605, 394] on span "Update" at bounding box center [584, 395] width 77 height 14
drag, startPoint x: 520, startPoint y: 206, endPoint x: 587, endPoint y: 209, distance: 67.5
click at [587, 209] on div "9 10 11 12 13 14 15 16 17 18 19 20 21 helper . moveRight ( ) helper . build ( "…" at bounding box center [626, 243] width 295 height 257
click at [526, 204] on div "helper . moveRight ( ) helper . build ( "rightArrow" ) helper . moveRight ( ) h…" at bounding box center [646, 265] width 249 height 296
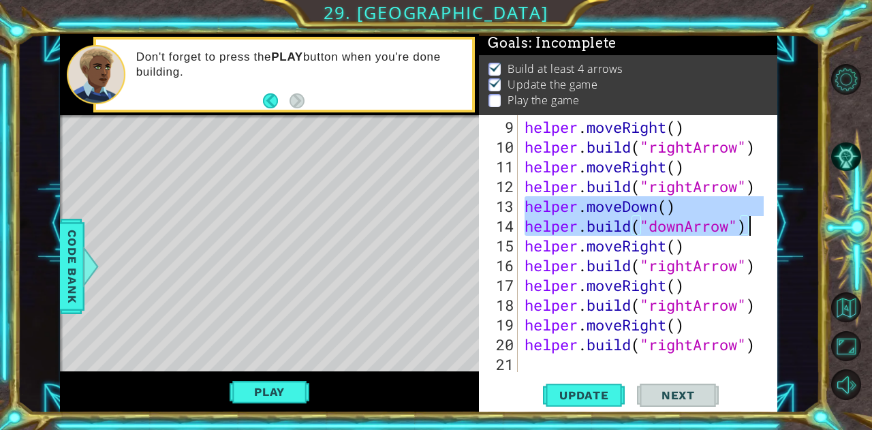
drag, startPoint x: 526, startPoint y: 204, endPoint x: 752, endPoint y: 227, distance: 227.2
click at [752, 227] on div "helper . moveRight ( ) helper . build ( "rightArrow" ) helper . moveRight ( ) h…" at bounding box center [646, 265] width 249 height 296
click at [648, 215] on div "helper . moveRight ( ) helper . build ( "rightArrow" ) helper . moveRight ( ) h…" at bounding box center [643, 243] width 242 height 257
type textarea "[DOMAIN_NAME]("downArrow")"
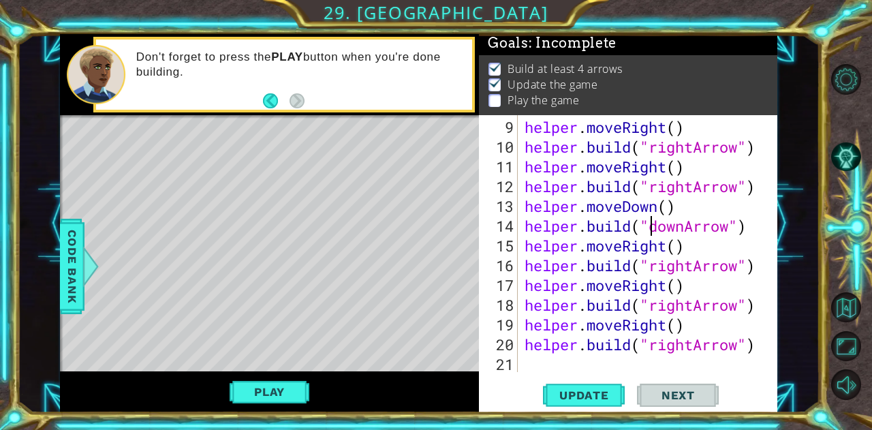
click at [528, 362] on div "helper . moveRight ( ) helper . build ( "rightArrow" ) helper . moveRight ( ) h…" at bounding box center [646, 265] width 249 height 296
paste textarea "[DOMAIN_NAME]("downArrow")"
type textarea "[DOMAIN_NAME]("downArrow")"
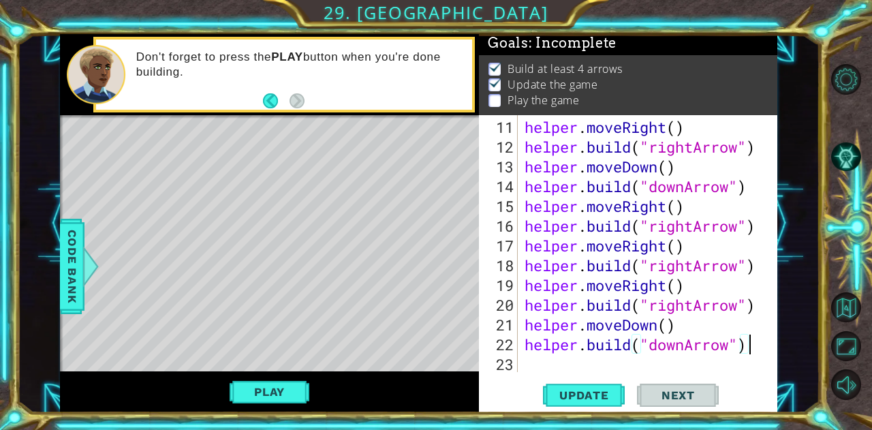
scroll to position [256, 0]
click at [531, 362] on div "helper . moveRight ( ) helper . build ( "rightArrow" ) helper . moveDown ( ) he…" at bounding box center [646, 265] width 249 height 296
paste textarea "[DOMAIN_NAME]("downArrow")"
type textarea "[DOMAIN_NAME]("downArrow")"
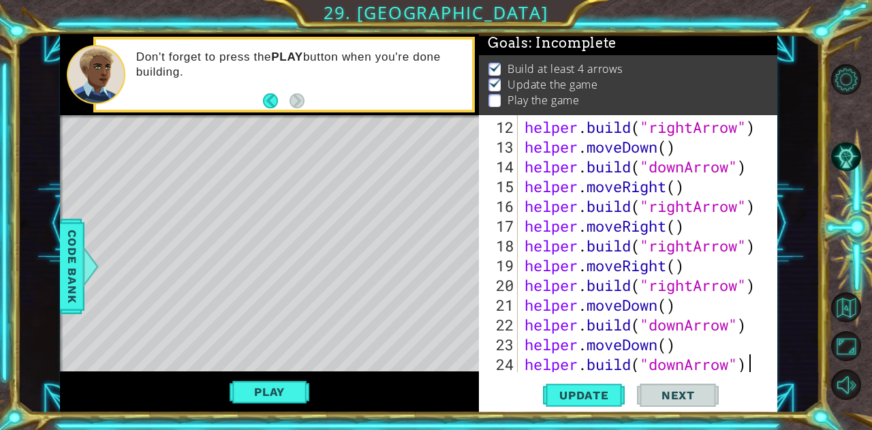
scroll to position [296, 0]
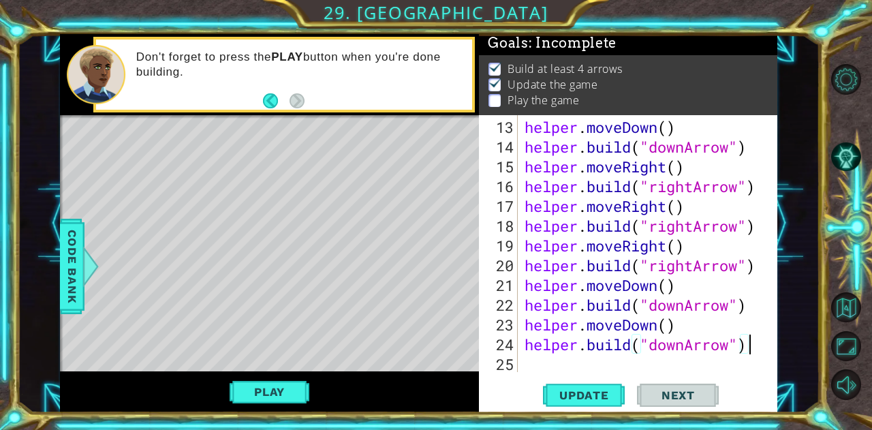
click at [531, 362] on div "helper . moveDown ( ) helper . build ( "downArrow" ) helper . moveRight ( ) hel…" at bounding box center [646, 265] width 249 height 296
paste textarea "[DOMAIN_NAME]("downArrow")"
type textarea "[DOMAIN_NAME]("downArrow")"
click at [594, 394] on span "Update" at bounding box center [584, 395] width 77 height 14
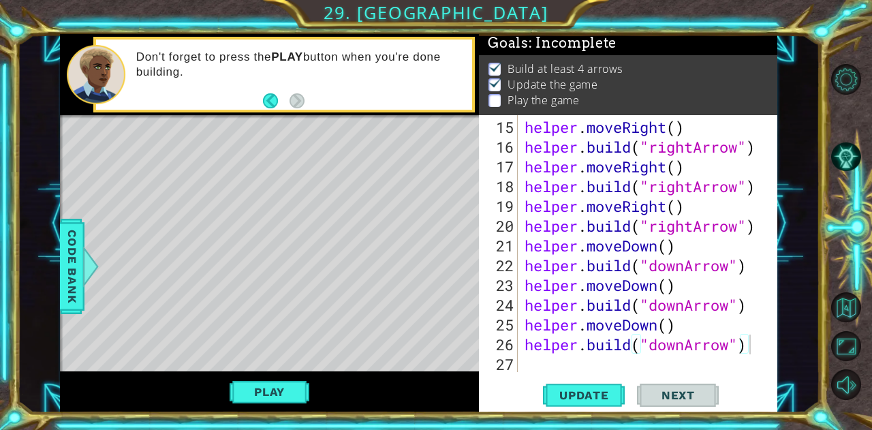
click at [588, 393] on span "Update" at bounding box center [584, 395] width 77 height 14
click at [267, 393] on button "Play" at bounding box center [270, 392] width 80 height 26
click at [693, 385] on button "Next" at bounding box center [678, 398] width 82 height 30
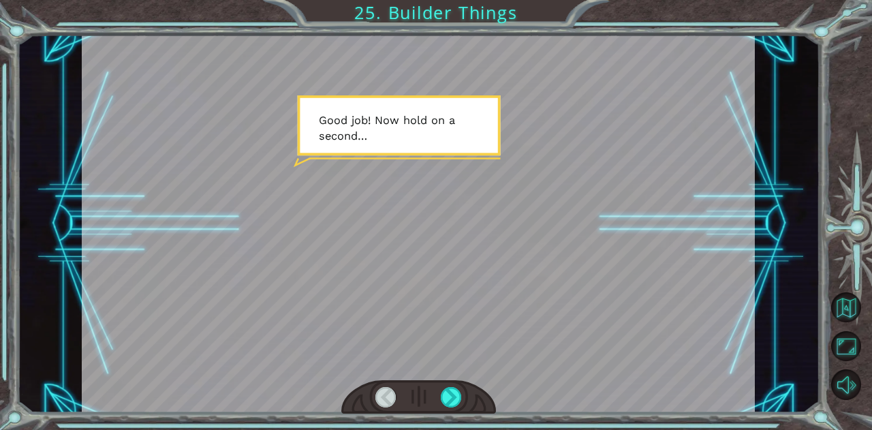
click at [452, 397] on div at bounding box center [451, 397] width 21 height 20
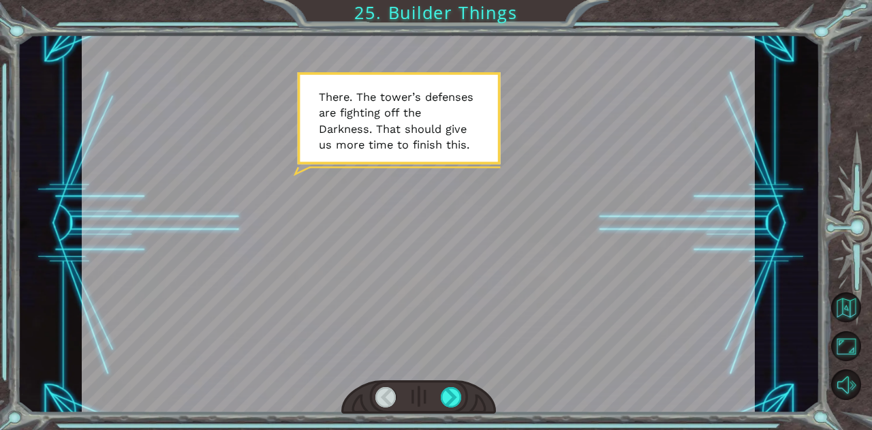
click at [464, 398] on div at bounding box center [418, 397] width 155 height 34
click at [451, 389] on div at bounding box center [451, 397] width 21 height 20
click at [451, 396] on div at bounding box center [451, 397] width 21 height 20
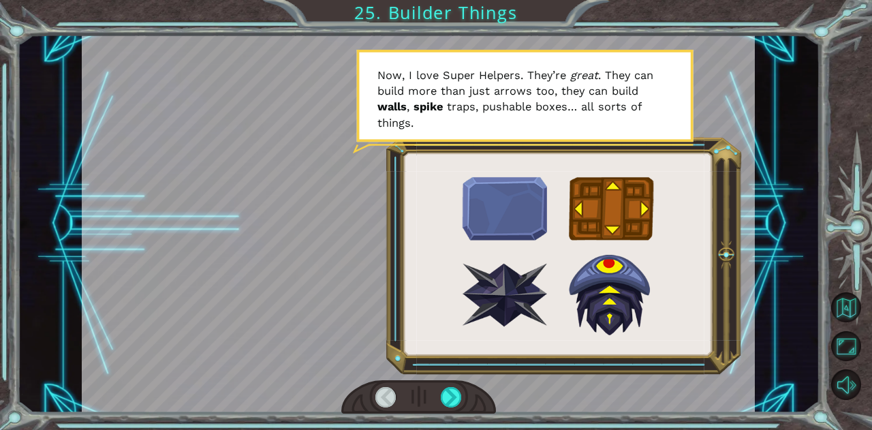
click at [447, 396] on div at bounding box center [451, 397] width 21 height 20
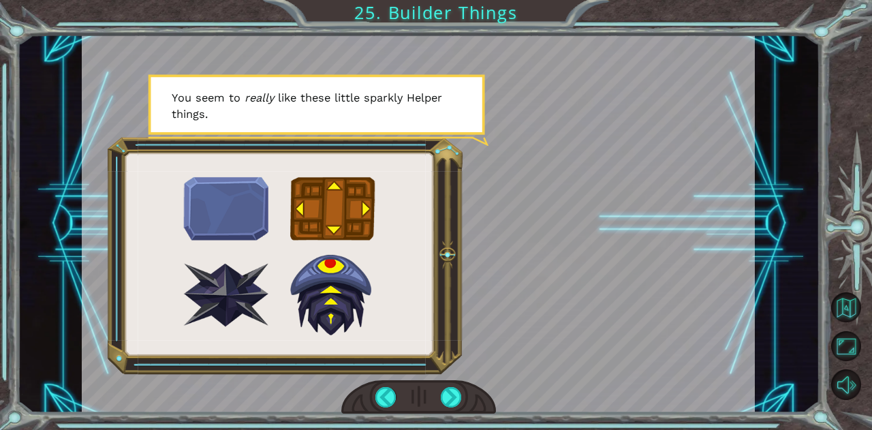
click at [460, 401] on div at bounding box center [451, 397] width 21 height 20
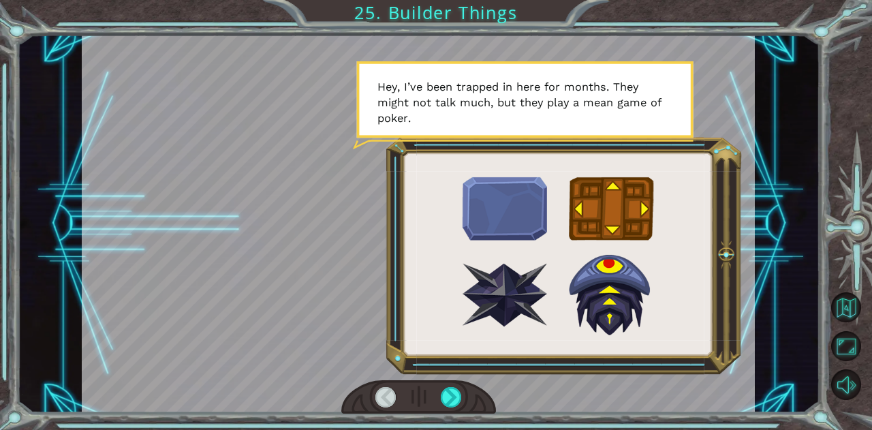
click at [460, 397] on div at bounding box center [451, 397] width 21 height 20
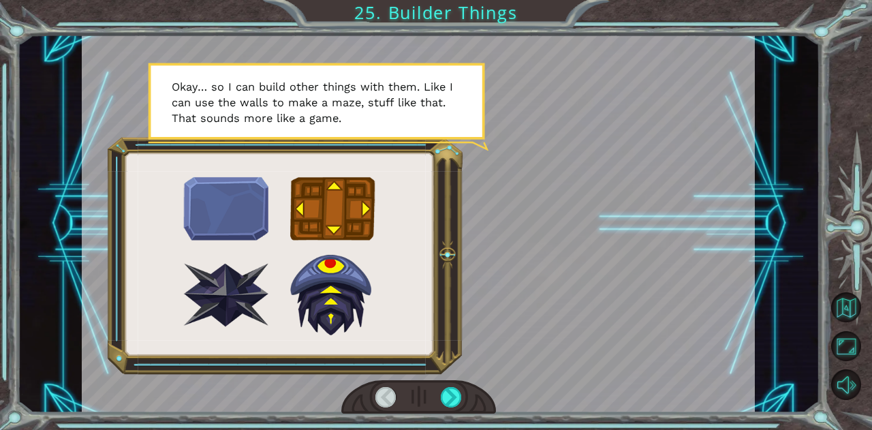
click at [456, 397] on div at bounding box center [451, 397] width 21 height 20
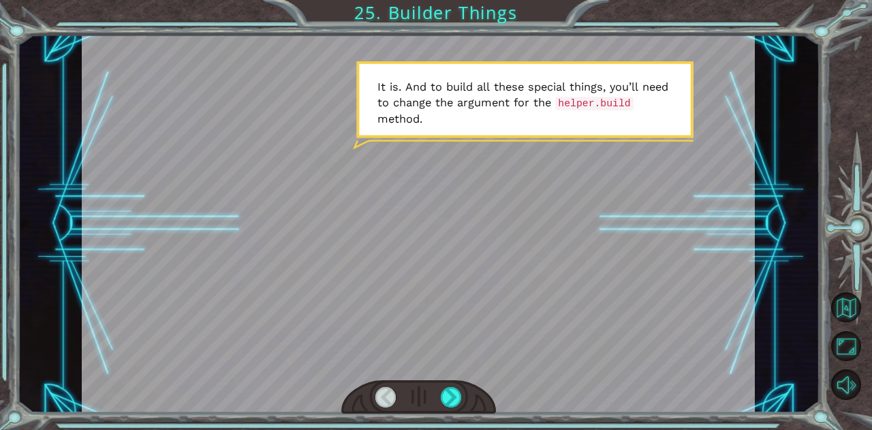
click at [454, 399] on div at bounding box center [451, 397] width 21 height 20
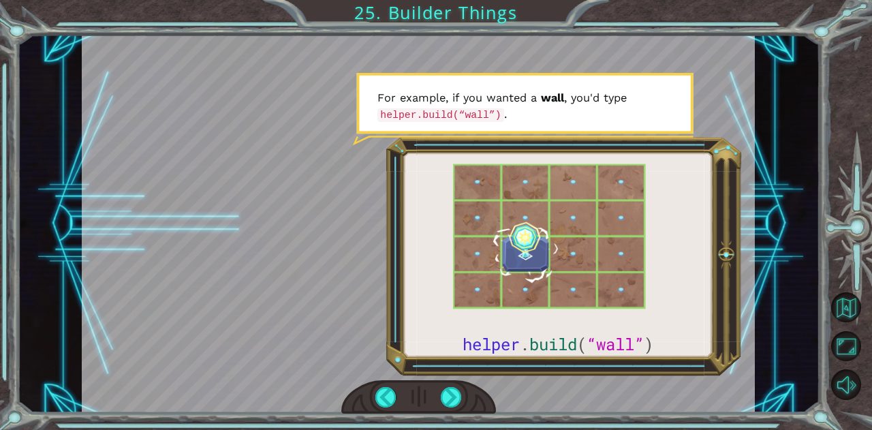
click at [449, 396] on div at bounding box center [451, 397] width 21 height 20
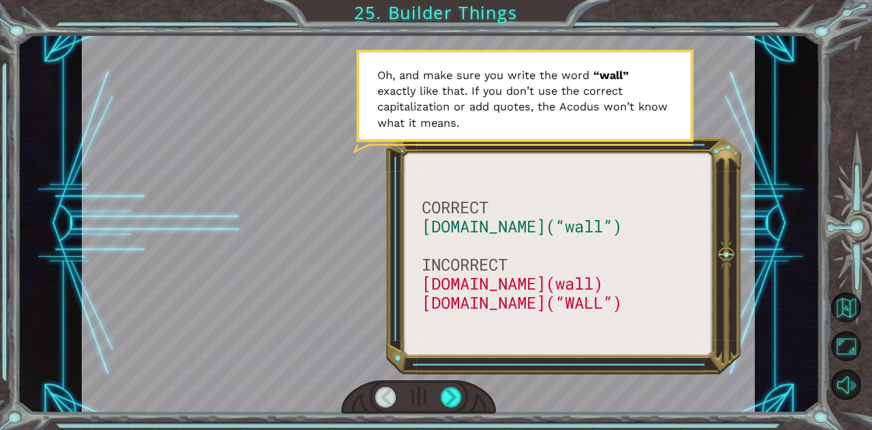
click at [447, 390] on div at bounding box center [451, 397] width 21 height 20
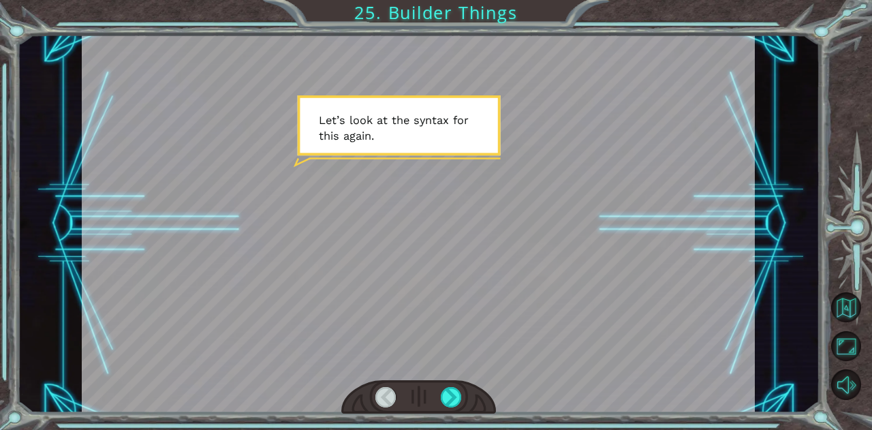
click at [444, 388] on div at bounding box center [451, 397] width 21 height 20
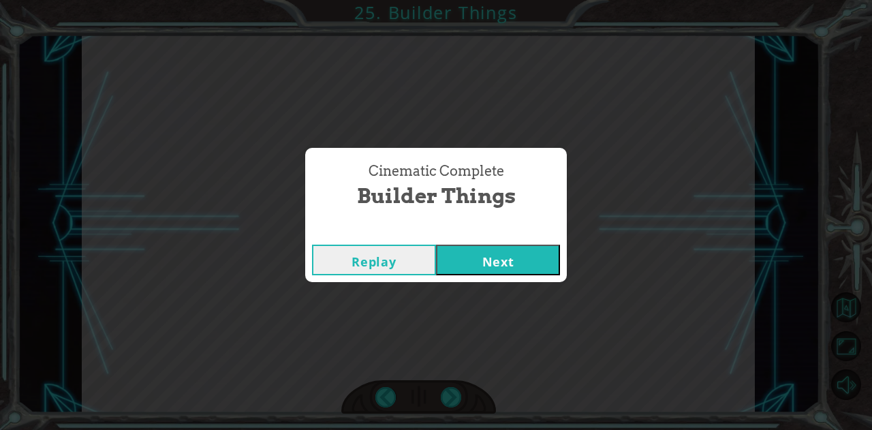
click at [503, 272] on button "Next" at bounding box center [498, 259] width 124 height 31
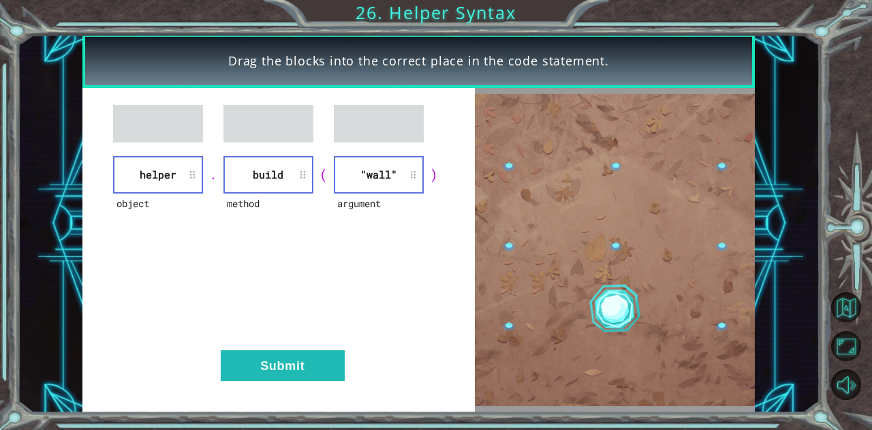
click at [298, 362] on button "Submit" at bounding box center [283, 365] width 124 height 31
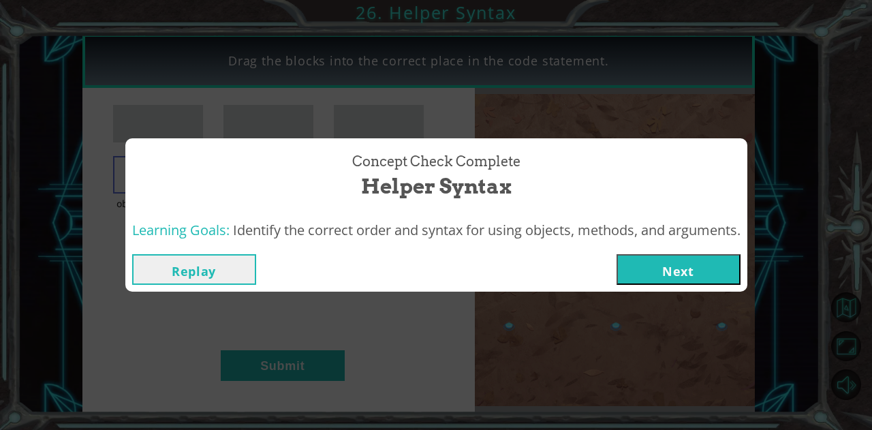
click at [701, 275] on button "Next" at bounding box center [678, 269] width 124 height 31
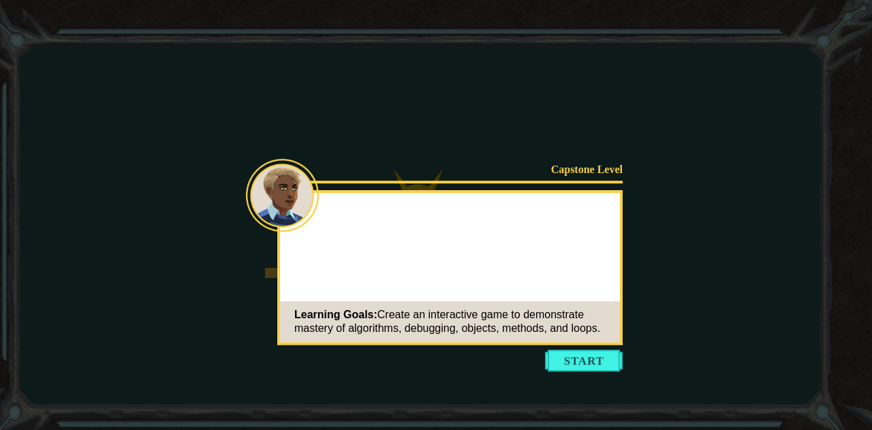
click at [594, 359] on button "Start" at bounding box center [584, 360] width 78 height 22
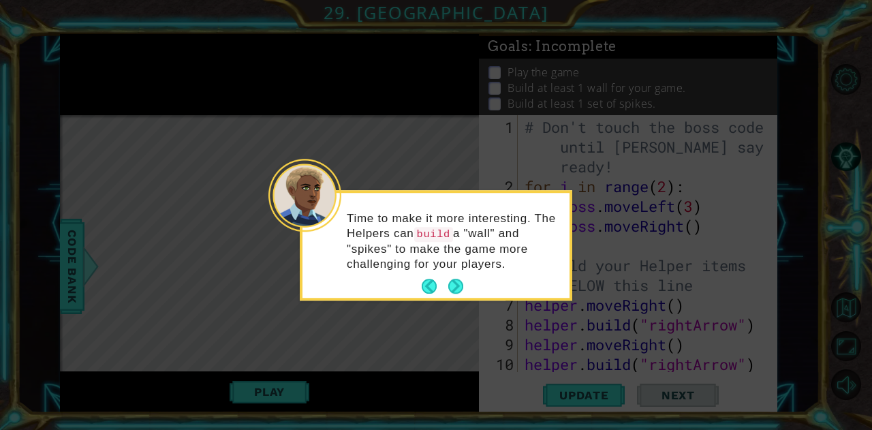
click at [454, 279] on button "Next" at bounding box center [456, 287] width 16 height 16
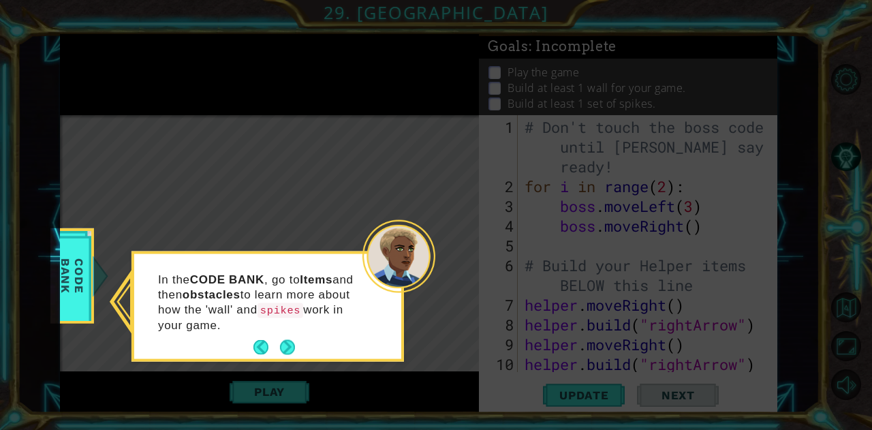
click at [283, 341] on button "Next" at bounding box center [287, 347] width 16 height 16
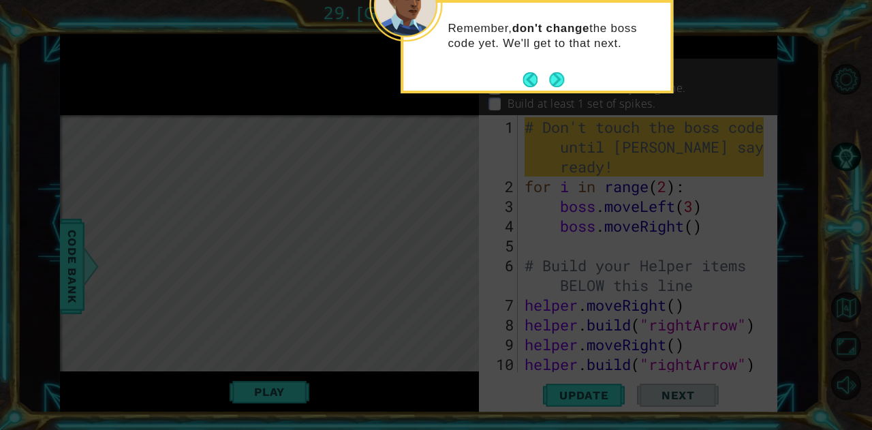
click at [559, 76] on button "Next" at bounding box center [557, 79] width 22 height 22
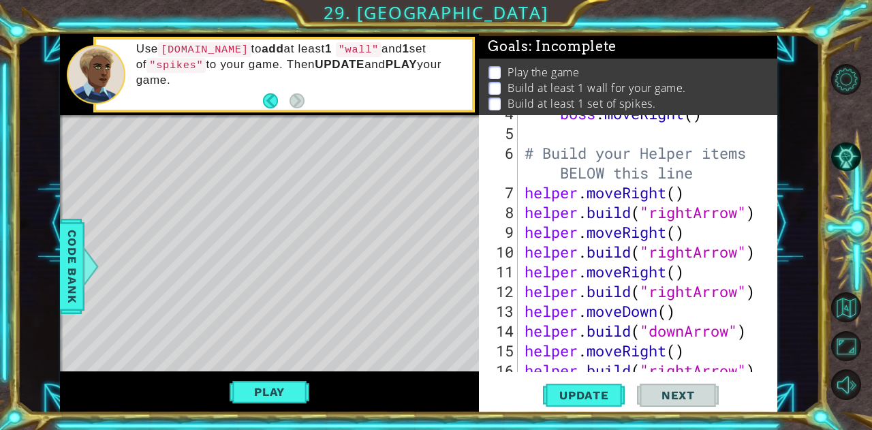
scroll to position [112, 0]
click at [581, 403] on button "Update" at bounding box center [584, 395] width 82 height 30
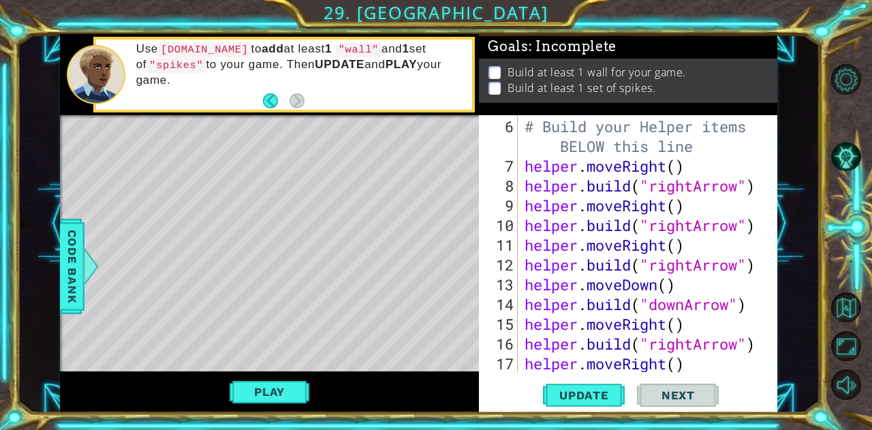
scroll to position [132, 0]
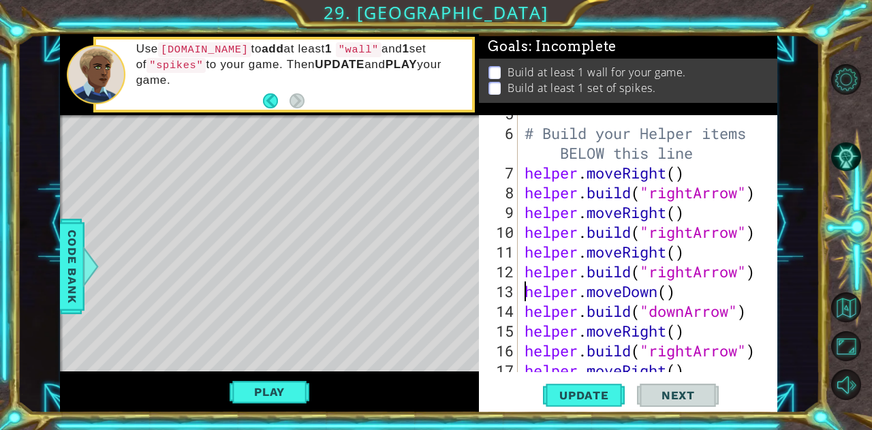
click at [524, 293] on div "# Build your Helper items BELOW this line helper . moveRight ( ) helper . build…" at bounding box center [646, 252] width 249 height 296
type textarea "helper.moveDown()"
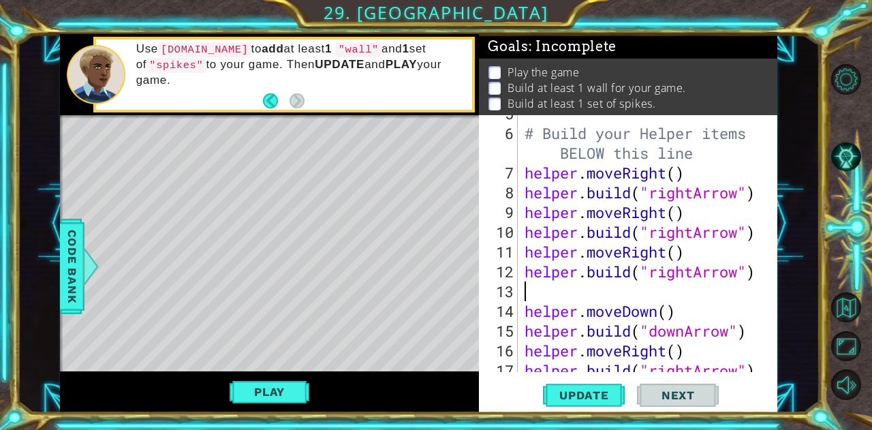
click at [531, 285] on div "# Build your Helper items BELOW this line helper . moveRight ( ) helper . build…" at bounding box center [646, 252] width 249 height 296
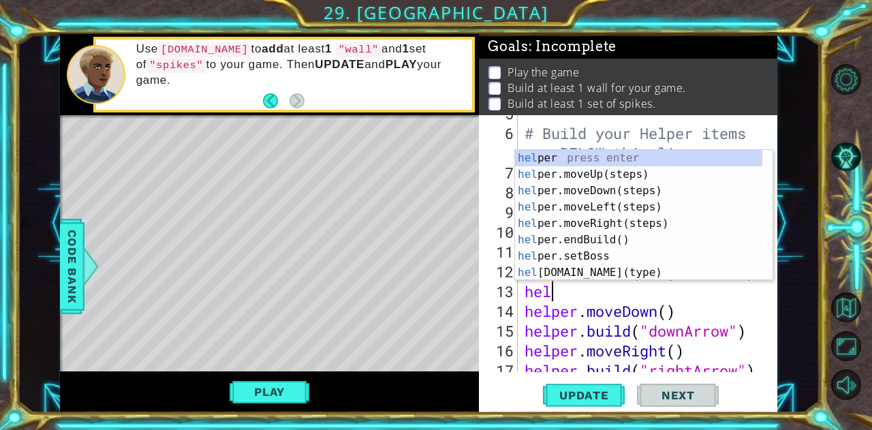
type textarea "help"
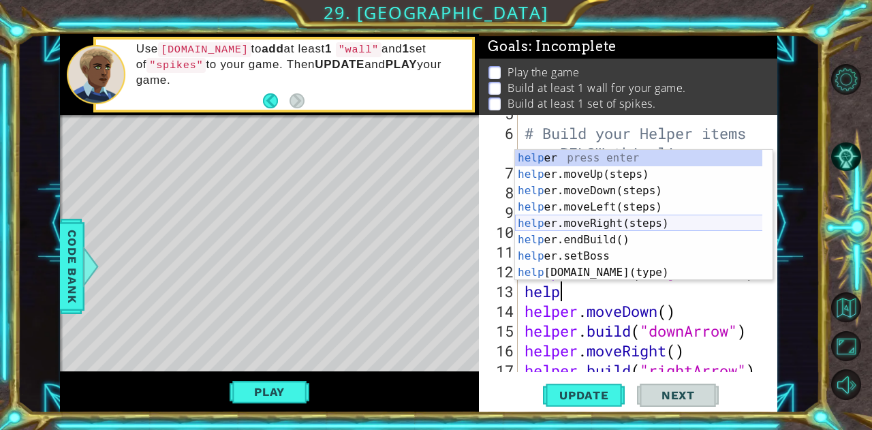
click at [616, 221] on div "help er press enter help er.moveUp(steps) press enter help er.moveDown(steps) p…" at bounding box center [639, 231] width 248 height 163
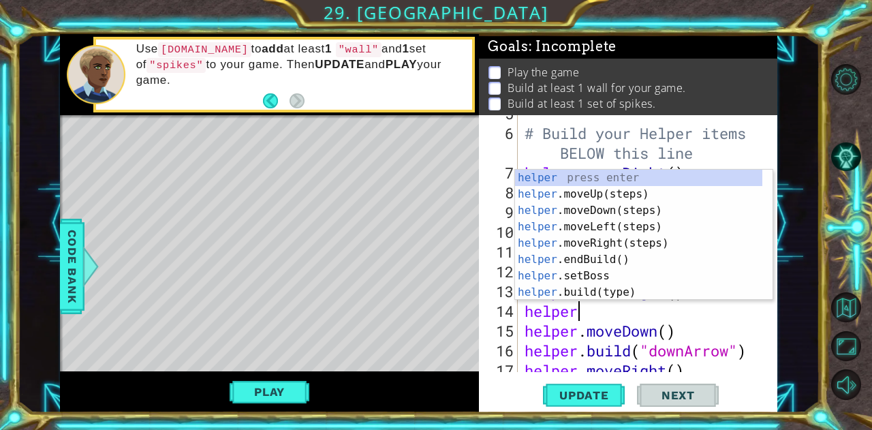
scroll to position [0, 16]
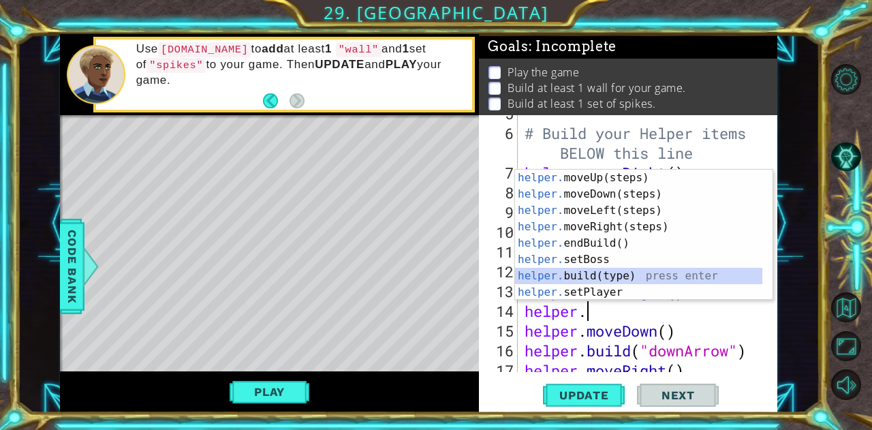
click at [605, 272] on div "helper. moveUp(steps) press enter helper. moveDown(steps) press enter helper. m…" at bounding box center [639, 251] width 248 height 163
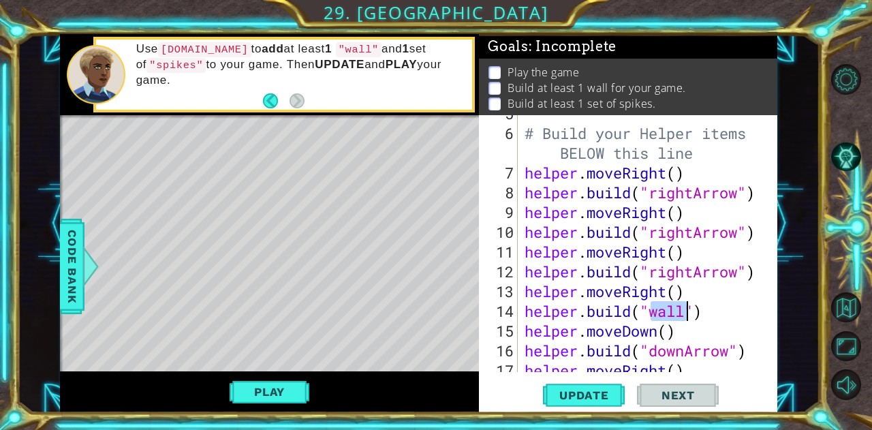
click at [678, 318] on div "# Build your Helper items BELOW this line helper . moveRight ( ) helper . build…" at bounding box center [643, 243] width 242 height 257
click at [601, 394] on span "Update" at bounding box center [584, 395] width 77 height 14
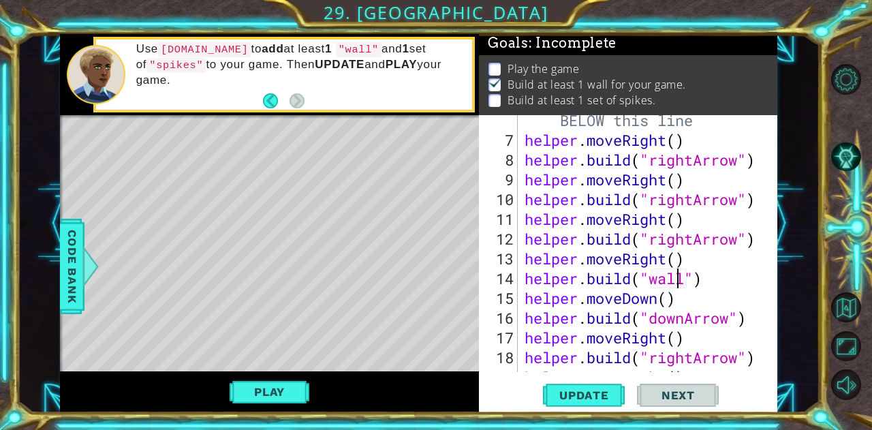
scroll to position [167, 0]
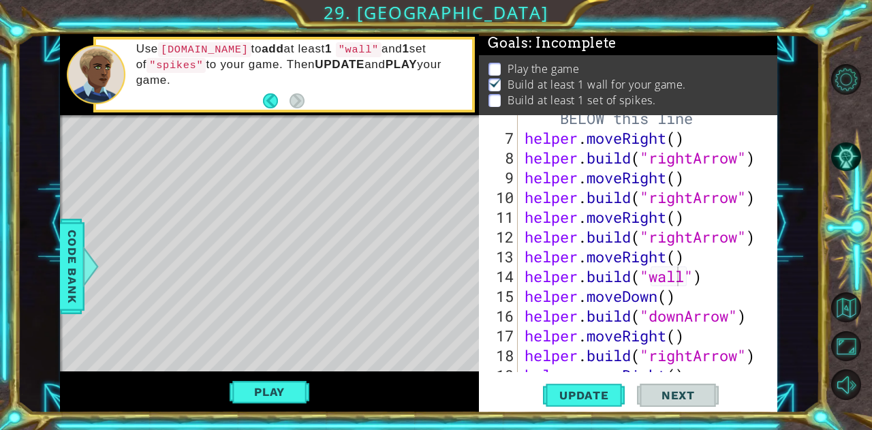
click at [518, 338] on div "[DOMAIN_NAME]("wall") 6 7 8 9 10 11 12 13 14 15 16 17 18 19 20 21 # Build your …" at bounding box center [626, 243] width 295 height 257
click at [752, 317] on div "# Build your Helper items BELOW this line helper . moveRight ( ) helper . build…" at bounding box center [646, 247] width 249 height 316
type textarea "[DOMAIN_NAME]("downArrow")"
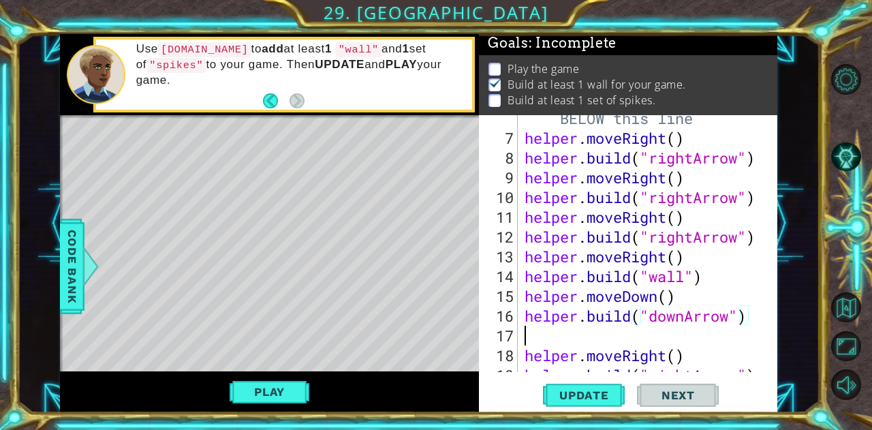
scroll to position [0, 0]
click at [524, 339] on div "# Build your Helper items BELOW this line helper . moveRight ( ) helper . build…" at bounding box center [646, 247] width 249 height 316
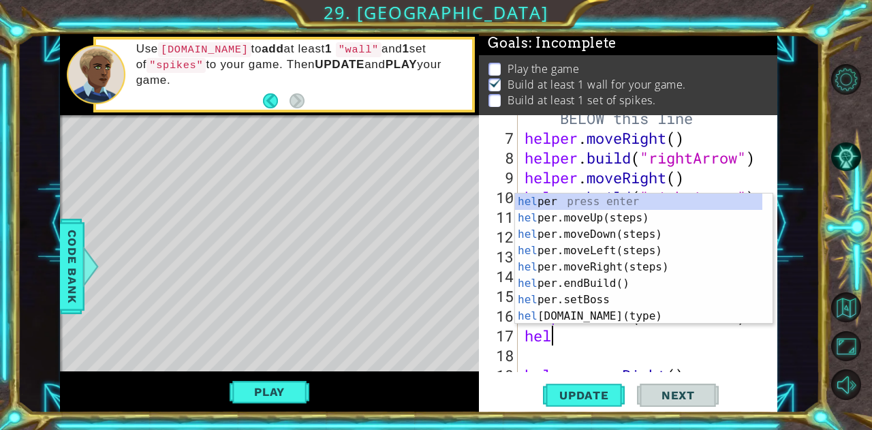
type textarea "help"
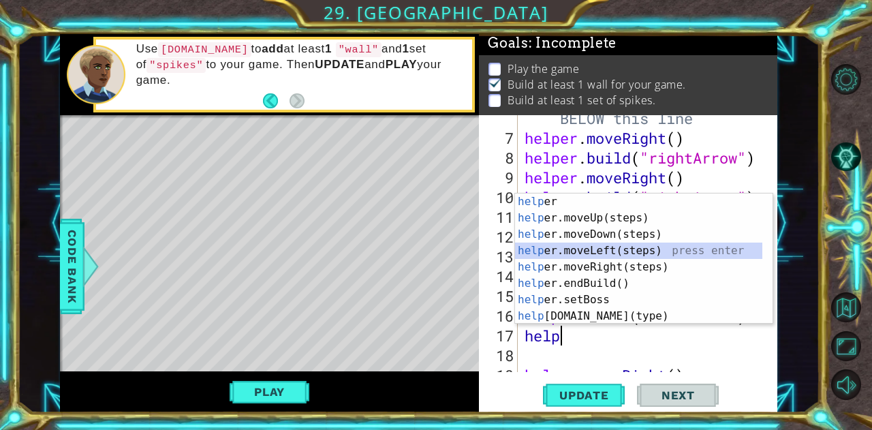
click at [607, 250] on div "help er press enter help er.moveUp(steps) press enter help er.moveDown(steps) p…" at bounding box center [639, 274] width 248 height 163
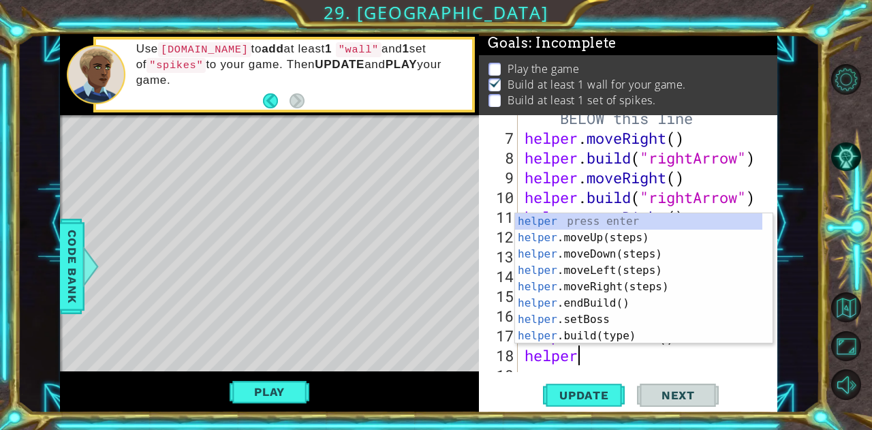
scroll to position [0, 16]
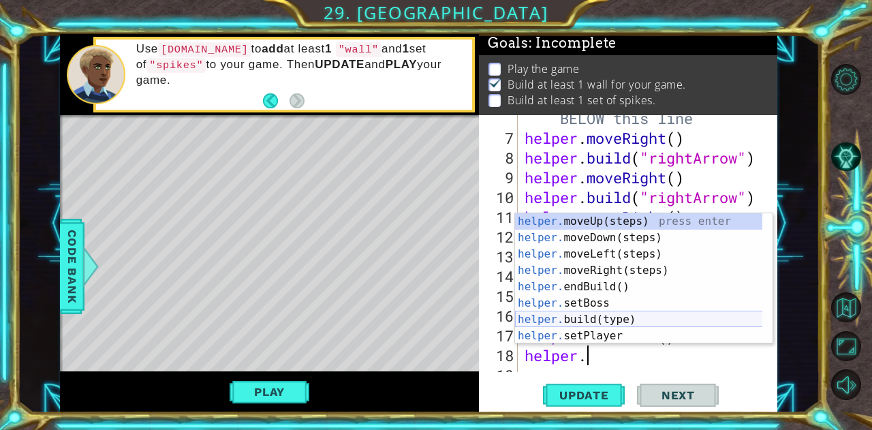
click at [587, 316] on div "helper. moveUp(steps) press enter helper. moveDown(steps) press enter helper. m…" at bounding box center [639, 294] width 248 height 163
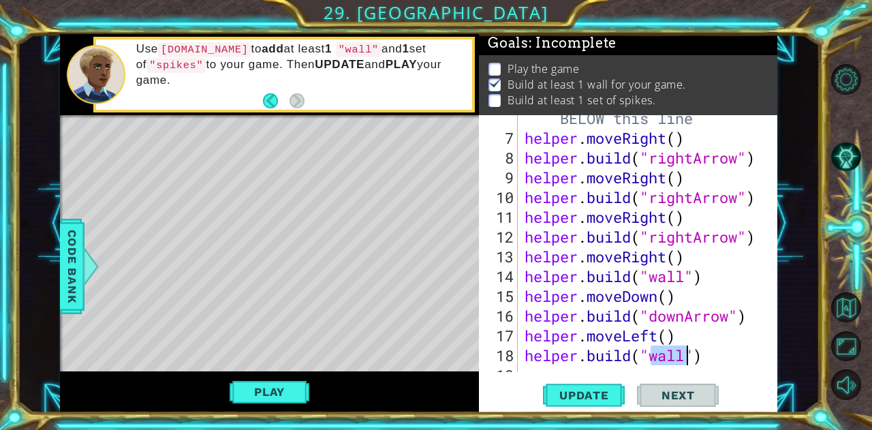
click at [594, 395] on span "Update" at bounding box center [584, 395] width 77 height 14
click at [275, 394] on button "Play" at bounding box center [270, 392] width 80 height 26
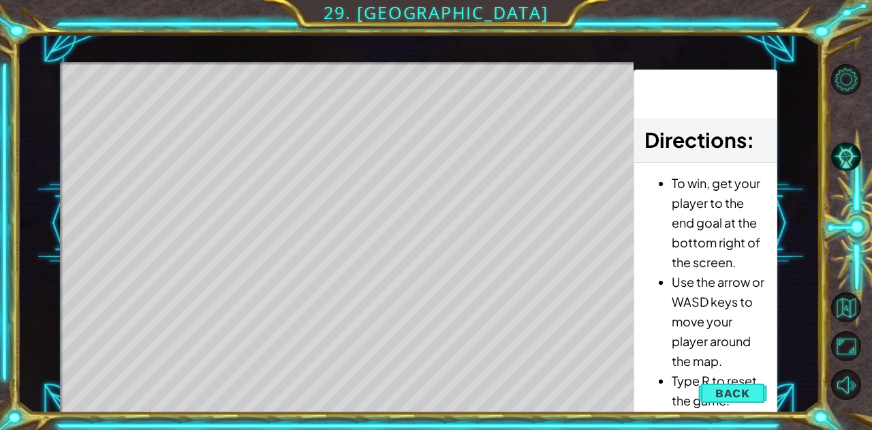
click at [725, 391] on span "Back" at bounding box center [732, 393] width 35 height 14
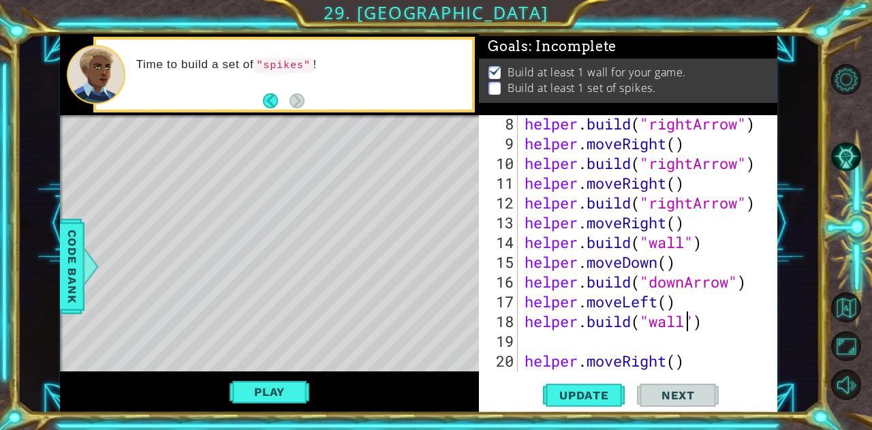
scroll to position [201, 0]
click at [711, 321] on div "helper . build ( "rightArrow" ) helper . moveRight ( ) helper . build ( "rightA…" at bounding box center [646, 262] width 249 height 296
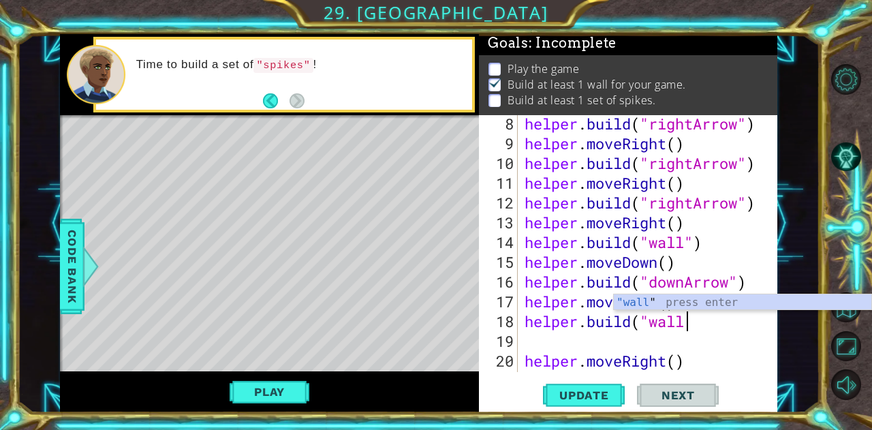
scroll to position [3, 0]
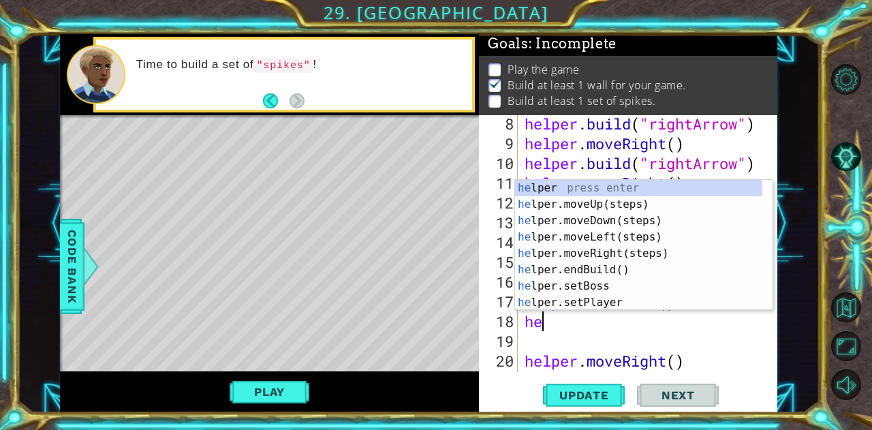
type textarea "h"
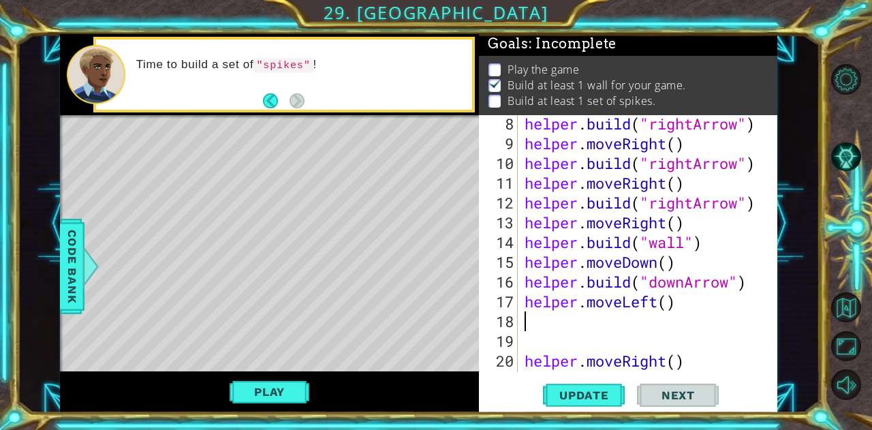
scroll to position [0, 0]
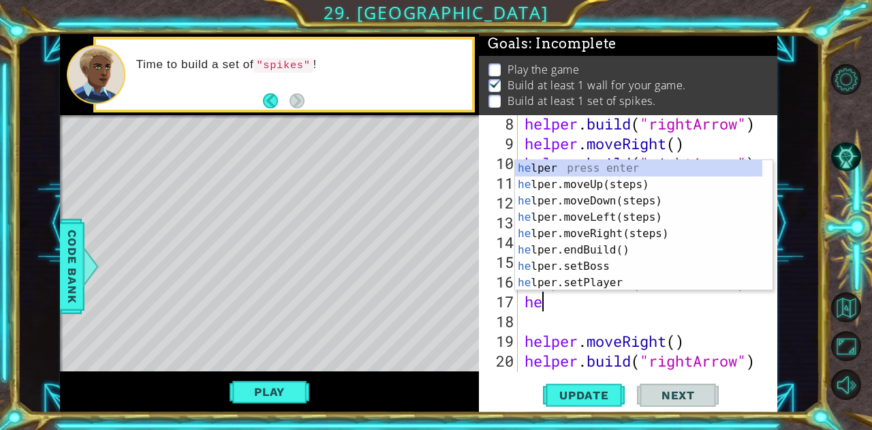
type textarea "h"
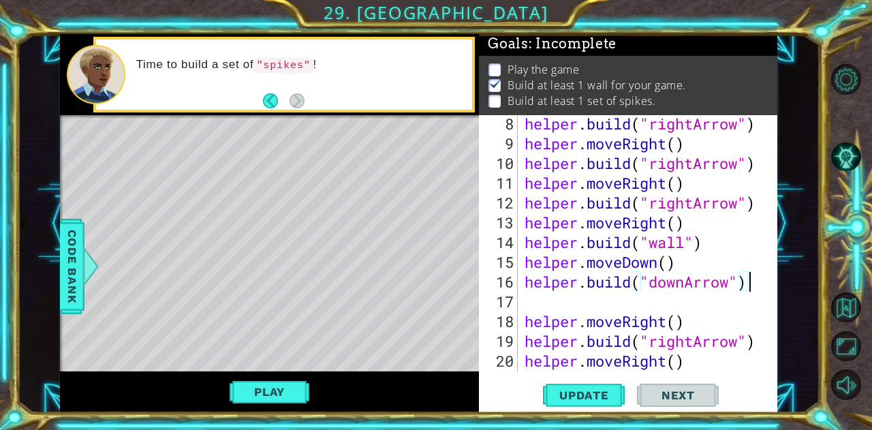
click at [526, 310] on div "helper . build ( "rightArrow" ) helper . moveRight ( ) helper . build ( "rightA…" at bounding box center [646, 262] width 249 height 296
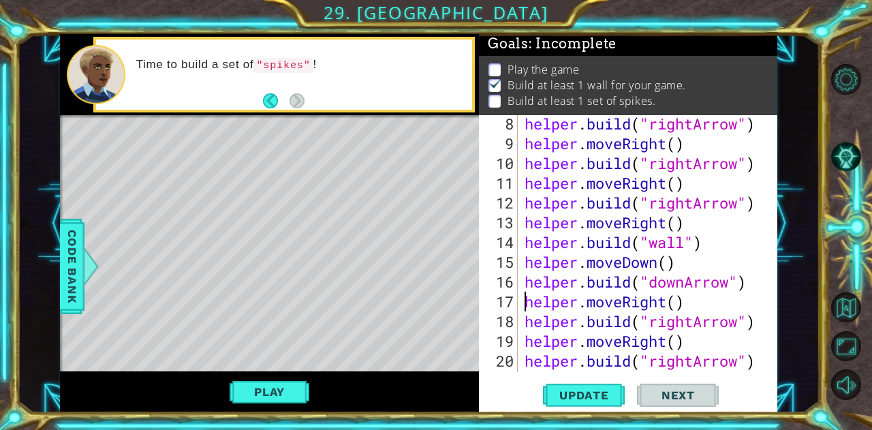
click at [590, 397] on span "Update" at bounding box center [584, 395] width 77 height 14
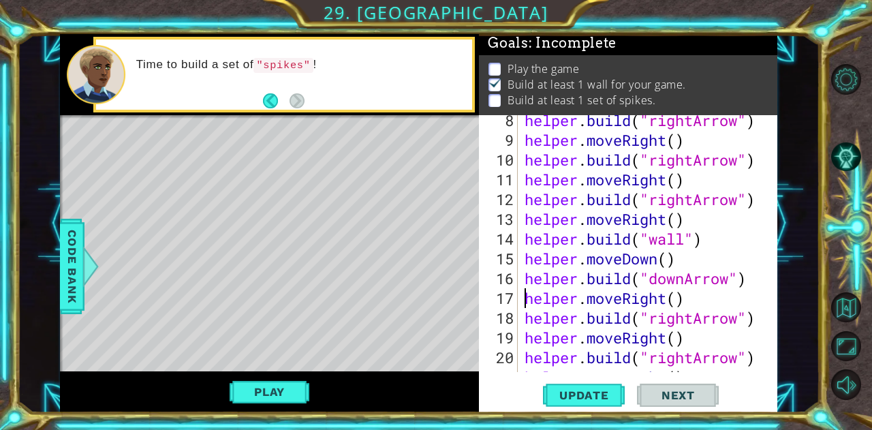
scroll to position [204, 0]
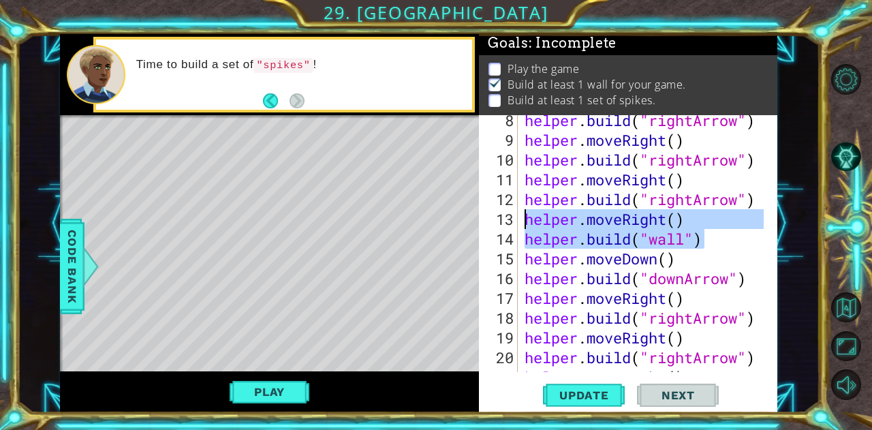
drag, startPoint x: 703, startPoint y: 240, endPoint x: 521, endPoint y: 223, distance: 182.7
click at [521, 223] on div "helper.moveRight() 8 9 10 11 12 13 14 15 16 17 18 19 20 21 22 helper . build ( …" at bounding box center [626, 243] width 295 height 257
type textarea "helper.moveRight() [DOMAIN_NAME]("wall")"
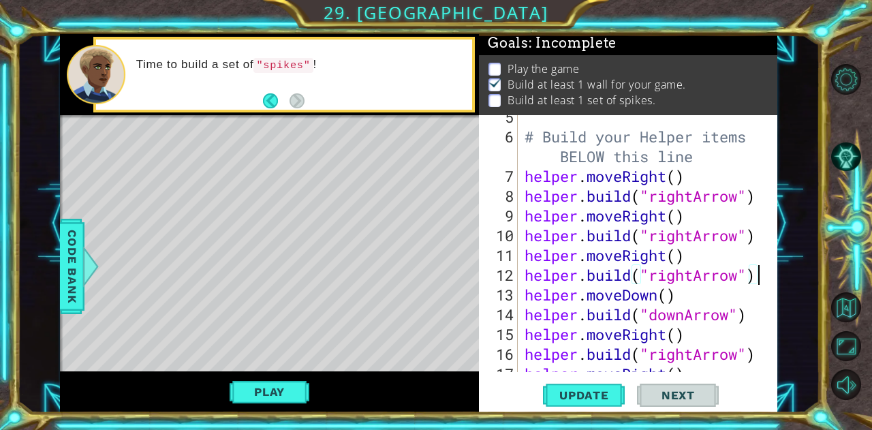
scroll to position [129, 0]
click at [598, 400] on span "Update" at bounding box center [584, 395] width 77 height 14
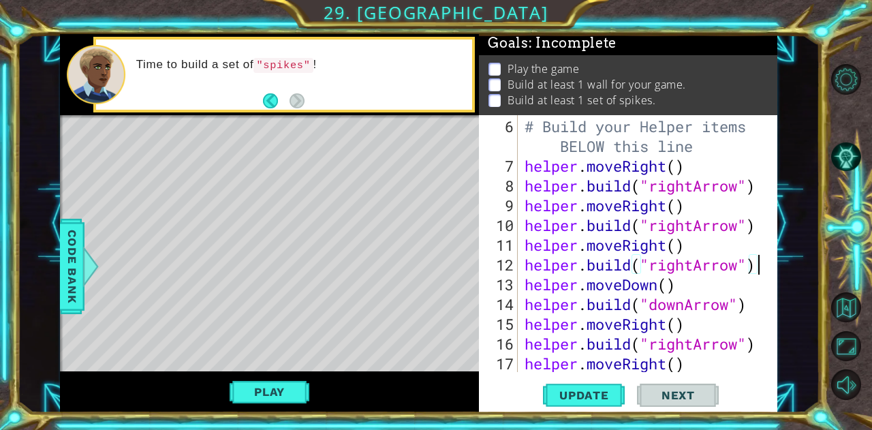
scroll to position [139, 0]
click at [669, 283] on div "# Build your Helper items BELOW this line helper . moveRight ( ) helper . build…" at bounding box center [646, 274] width 249 height 316
click at [688, 285] on div "# Build your Helper items BELOW this line helper . moveRight ( ) helper . build…" at bounding box center [646, 274] width 249 height 316
click at [733, 304] on div "# Build your Helper items BELOW this line helper . moveRight ( ) helper . build…" at bounding box center [646, 274] width 249 height 316
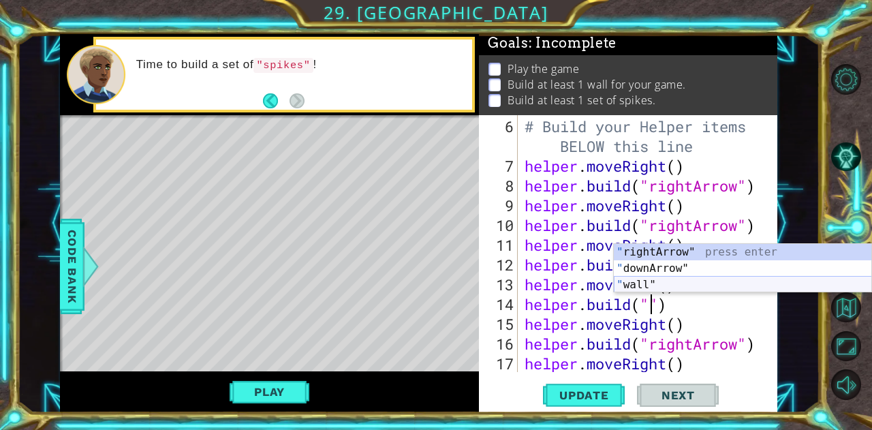
click at [642, 279] on div "" rightArrow" press enter " downArrow" press enter " wall" press enter" at bounding box center [743, 285] width 258 height 82
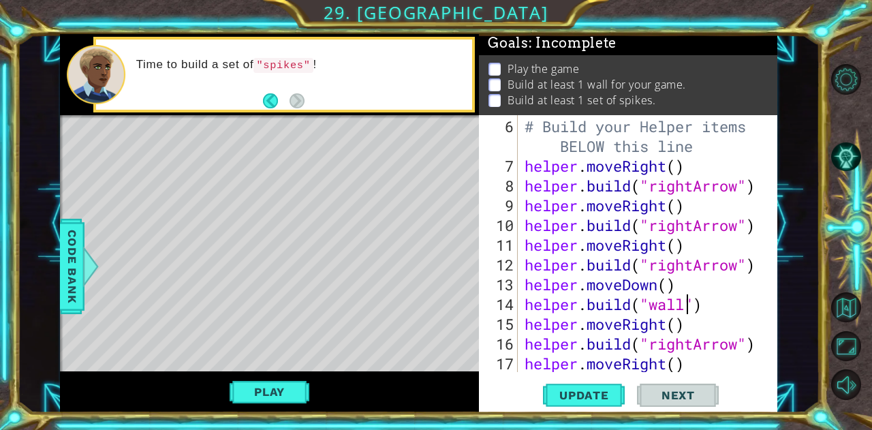
click at [588, 396] on span "Update" at bounding box center [584, 395] width 77 height 14
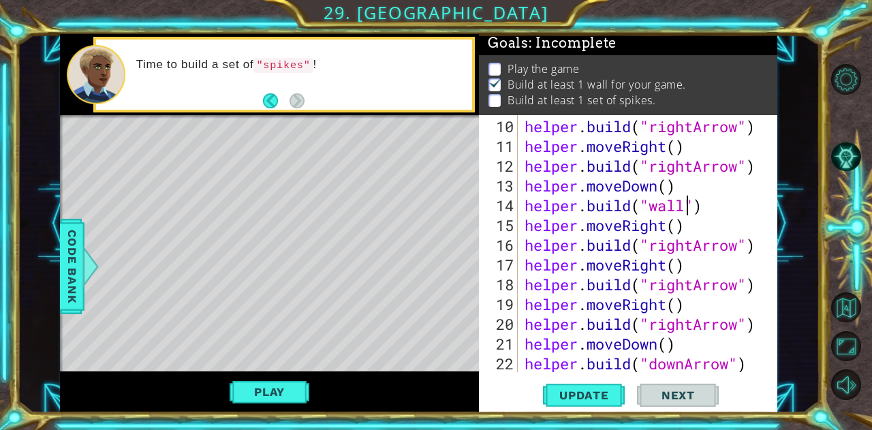
scroll to position [239, 0]
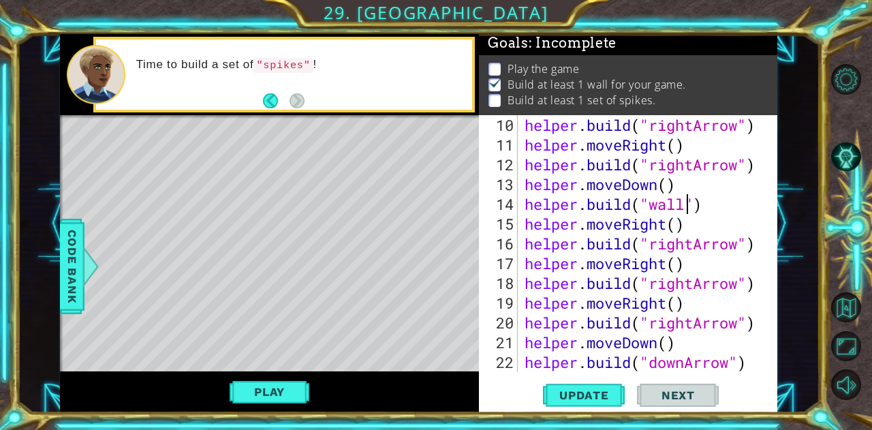
click at [738, 322] on div "helper . build ( "rightArrow" ) helper . moveRight ( ) helper . build ( "rightA…" at bounding box center [646, 263] width 249 height 296
type textarea "[DOMAIN_NAME]("spikes")"
click at [595, 397] on span "Update" at bounding box center [584, 395] width 77 height 14
click at [277, 390] on button "Play" at bounding box center [270, 392] width 80 height 26
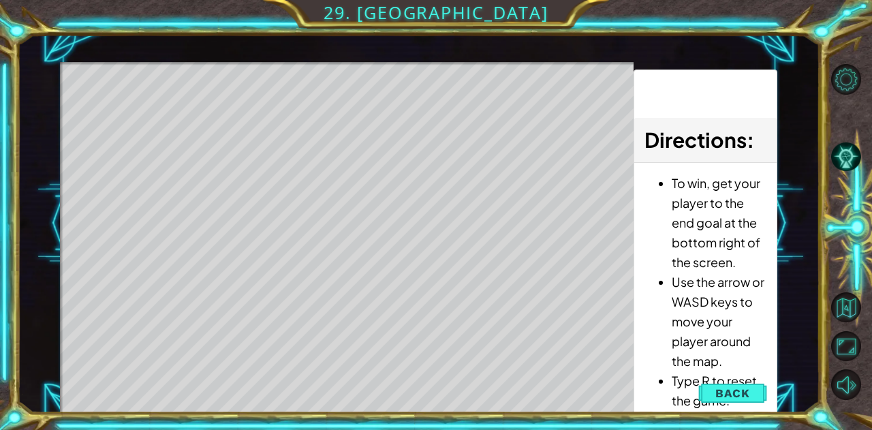
click at [729, 387] on span "Back" at bounding box center [732, 393] width 35 height 14
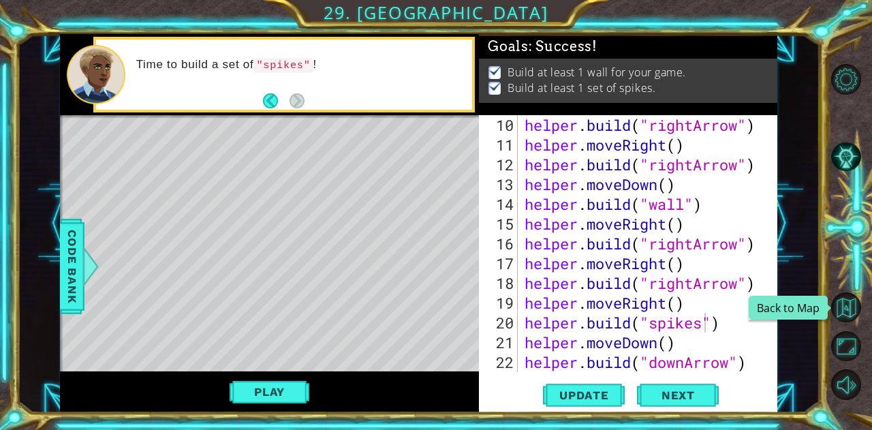
click at [848, 302] on button "Back to Map" at bounding box center [846, 307] width 30 height 30
